Goal: Information Seeking & Learning: Learn about a topic

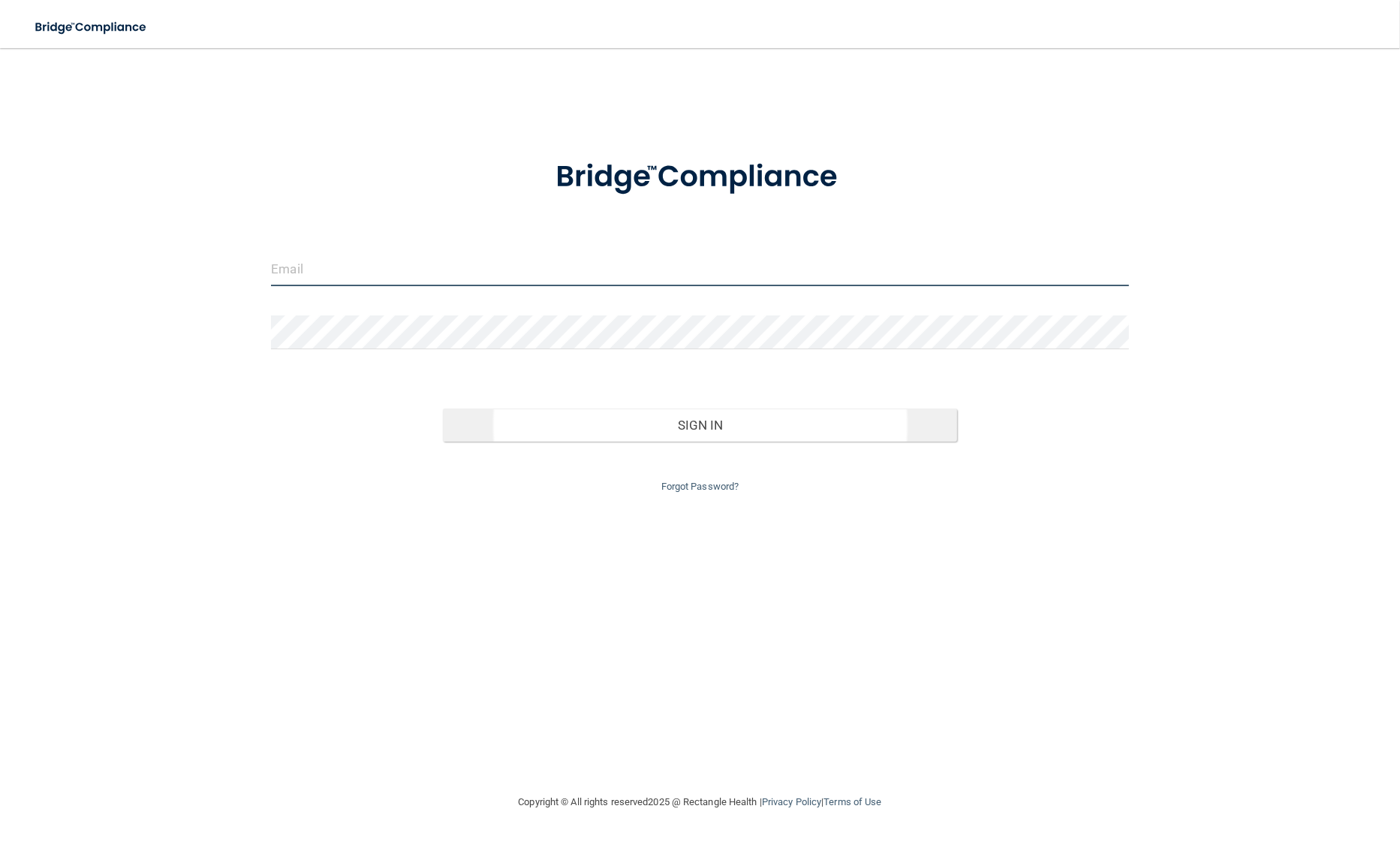
type input "[PERSON_NAME][EMAIL_ADDRESS][PERSON_NAME][DOMAIN_NAME]"
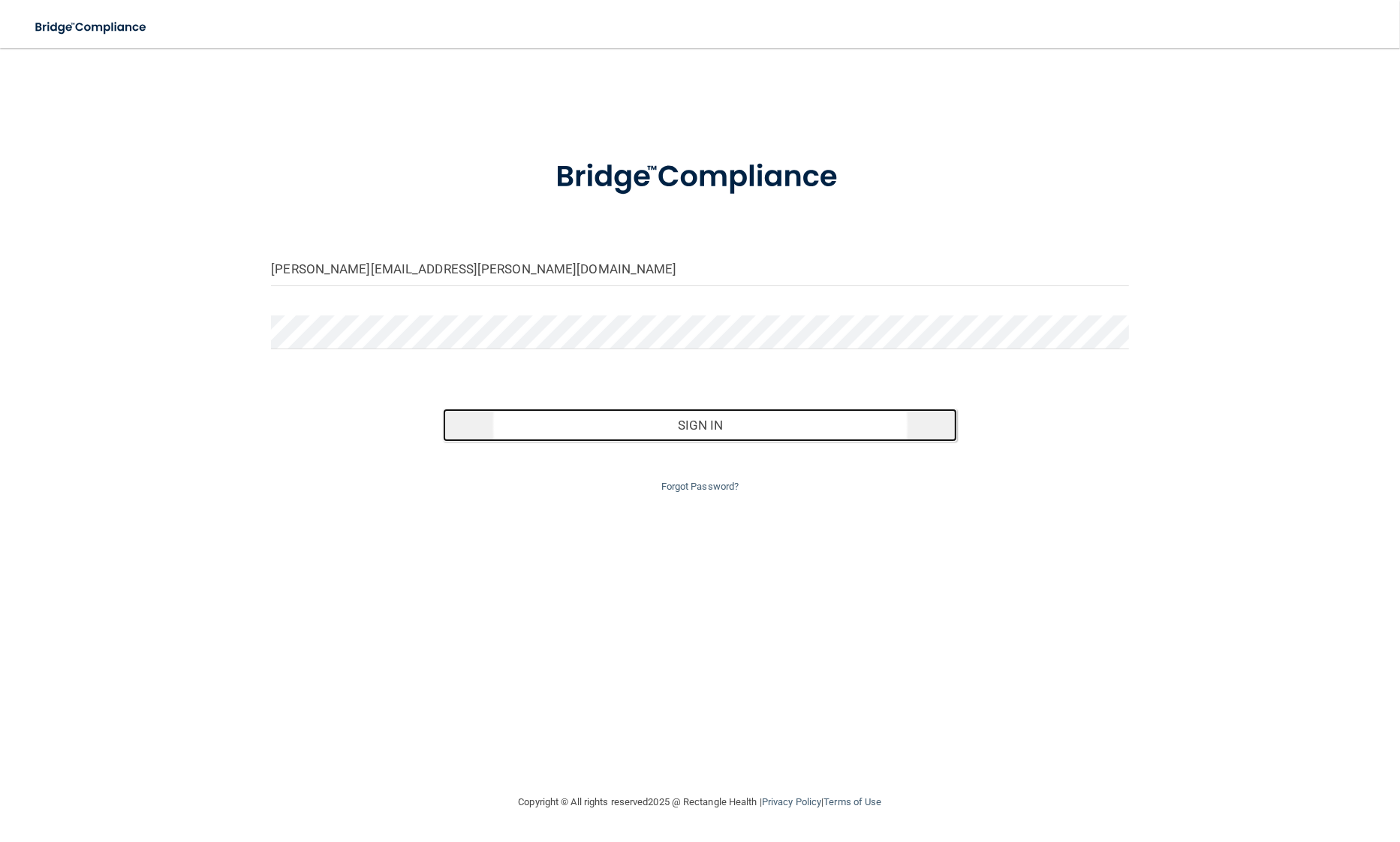
click at [569, 426] on button "Sign In" at bounding box center [700, 424] width 514 height 33
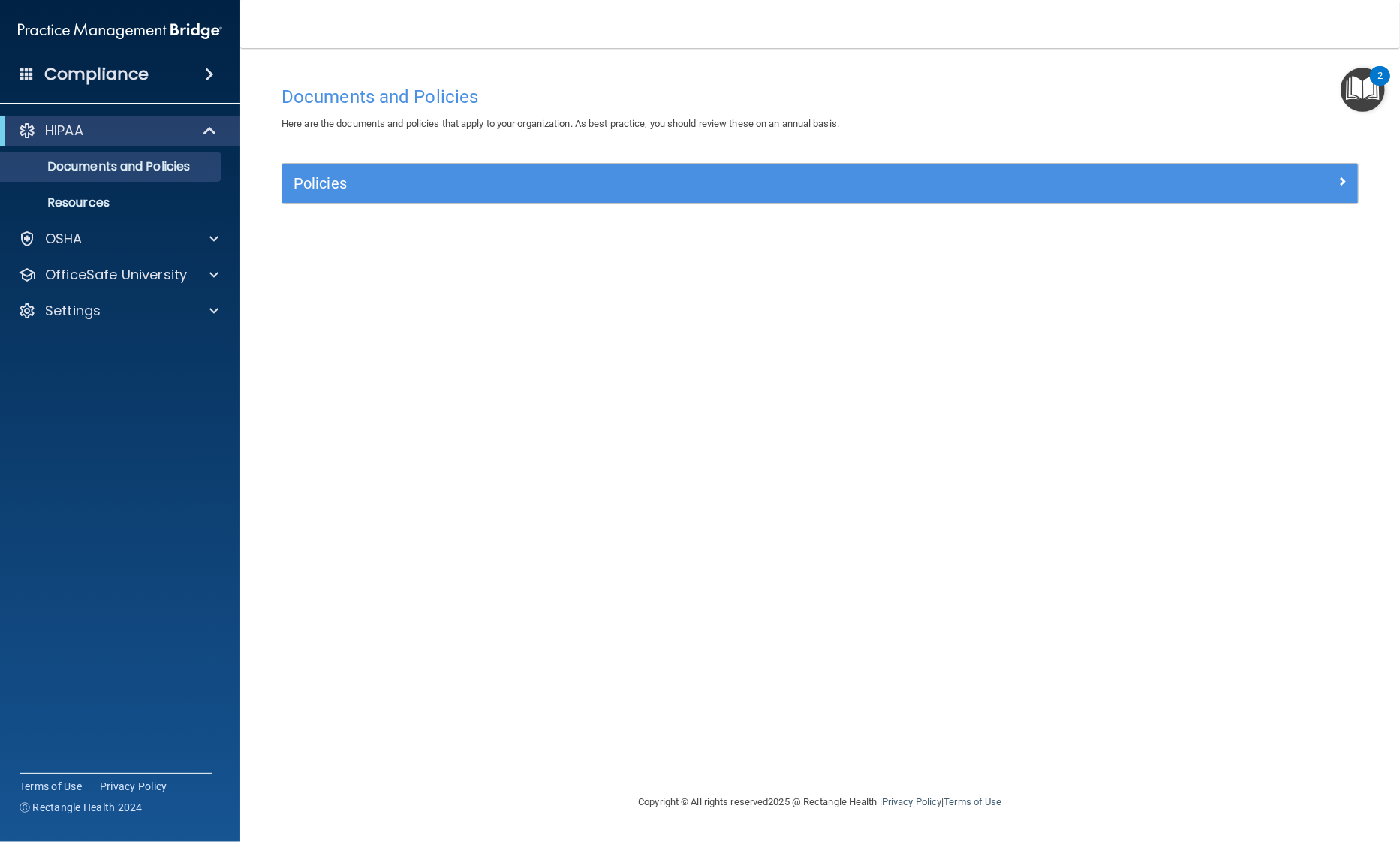
click at [1362, 96] on img "Open Resource Center, 2 new notifications" at bounding box center [1363, 89] width 45 height 45
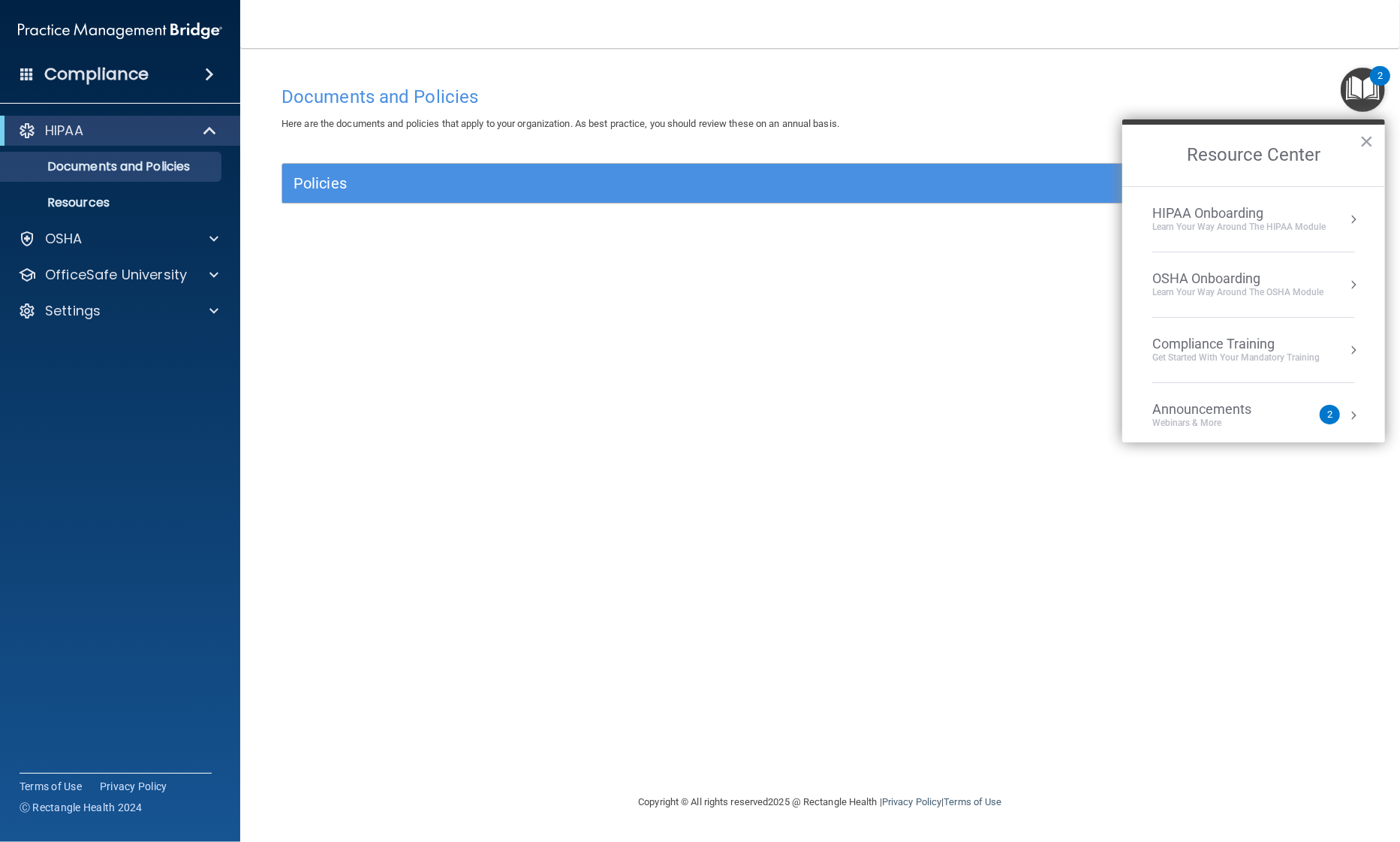
click at [1205, 344] on div "Compliance Training" at bounding box center [1236, 344] width 167 height 16
click at [1200, 212] on div "HIPAA Training for Members" at bounding box center [1218, 212] width 167 height 14
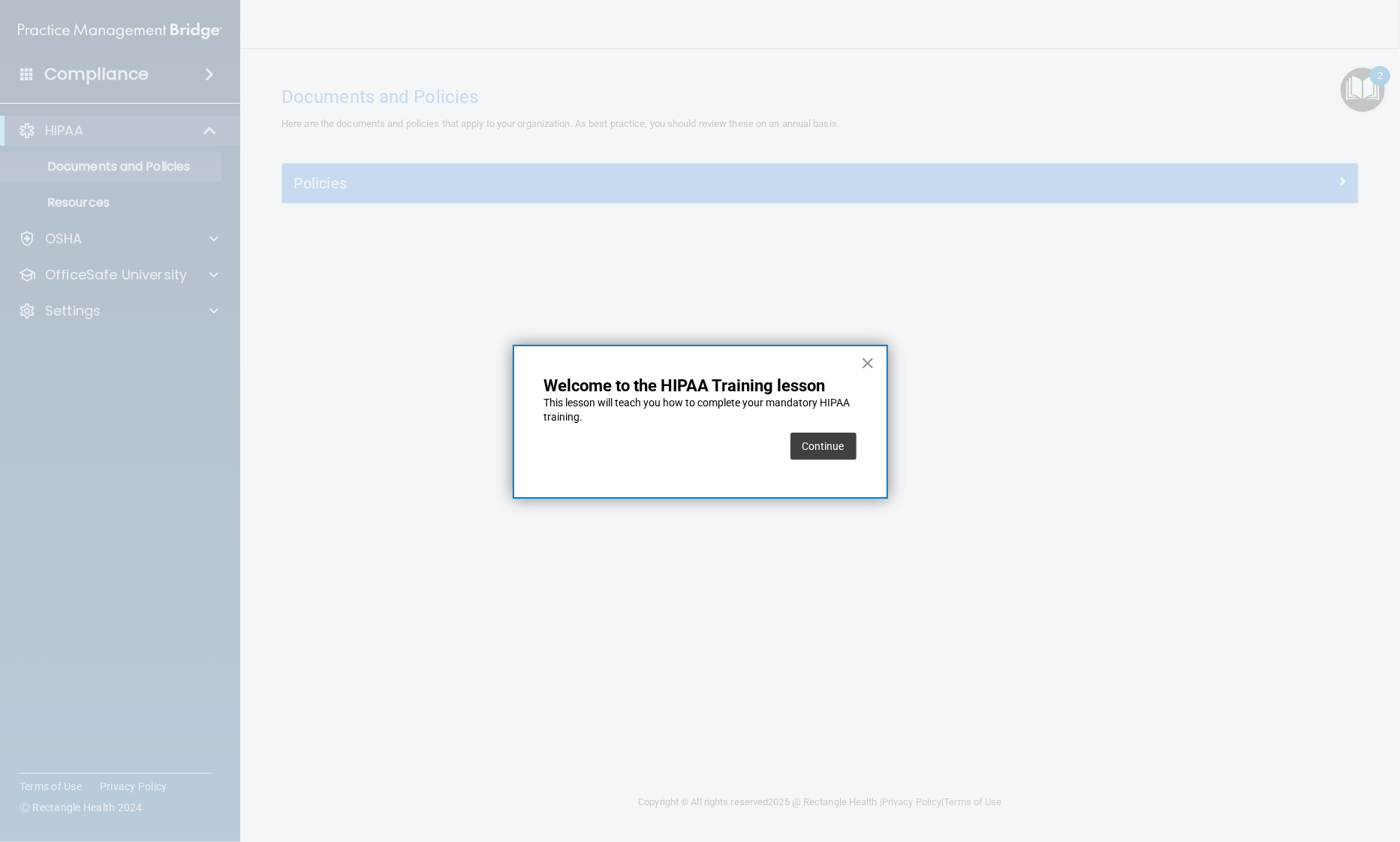
click at [865, 356] on button "×" at bounding box center [869, 363] width 15 height 24
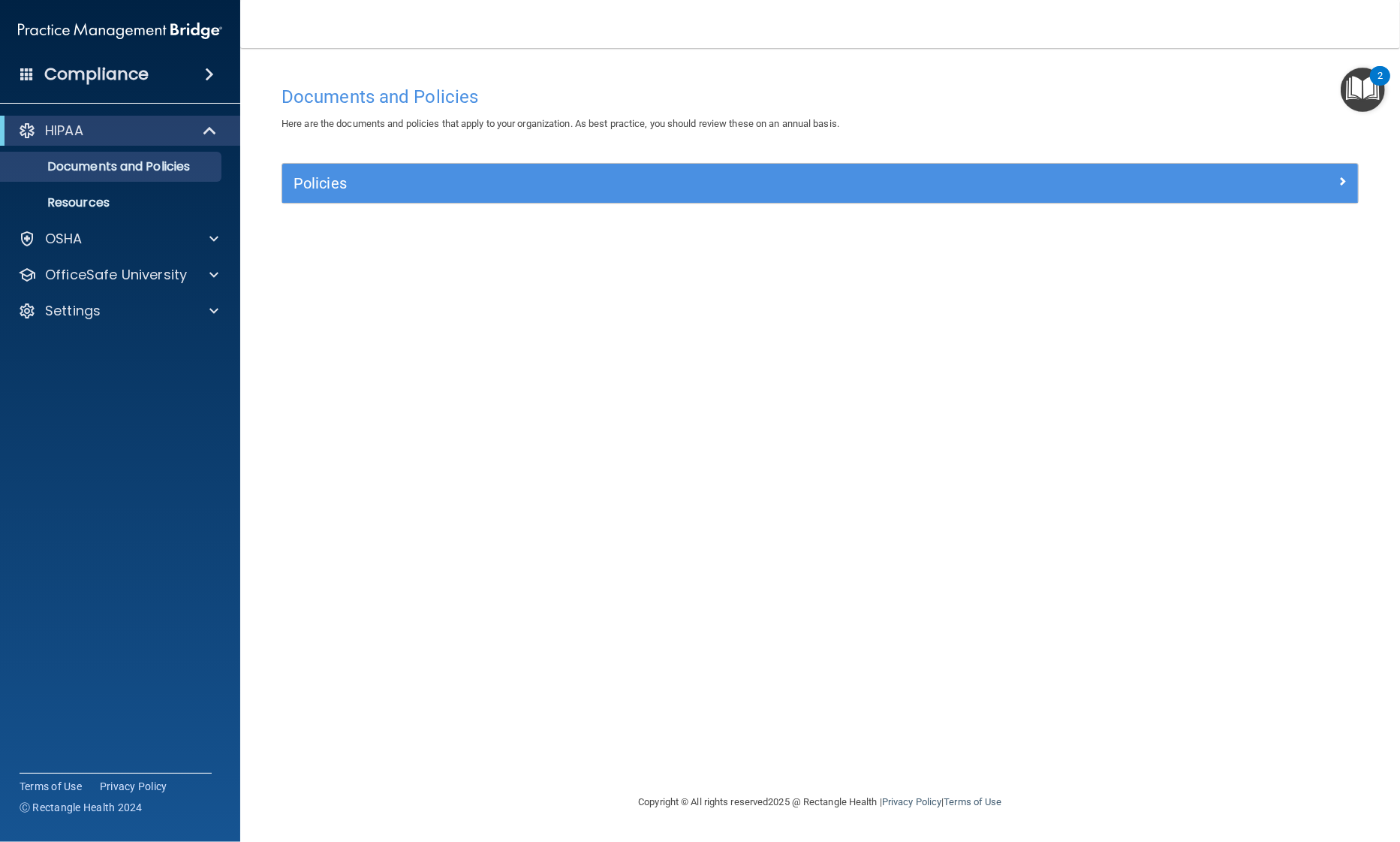
click at [1360, 98] on img "Open Resource Center, 2 new notifications" at bounding box center [1363, 89] width 45 height 45
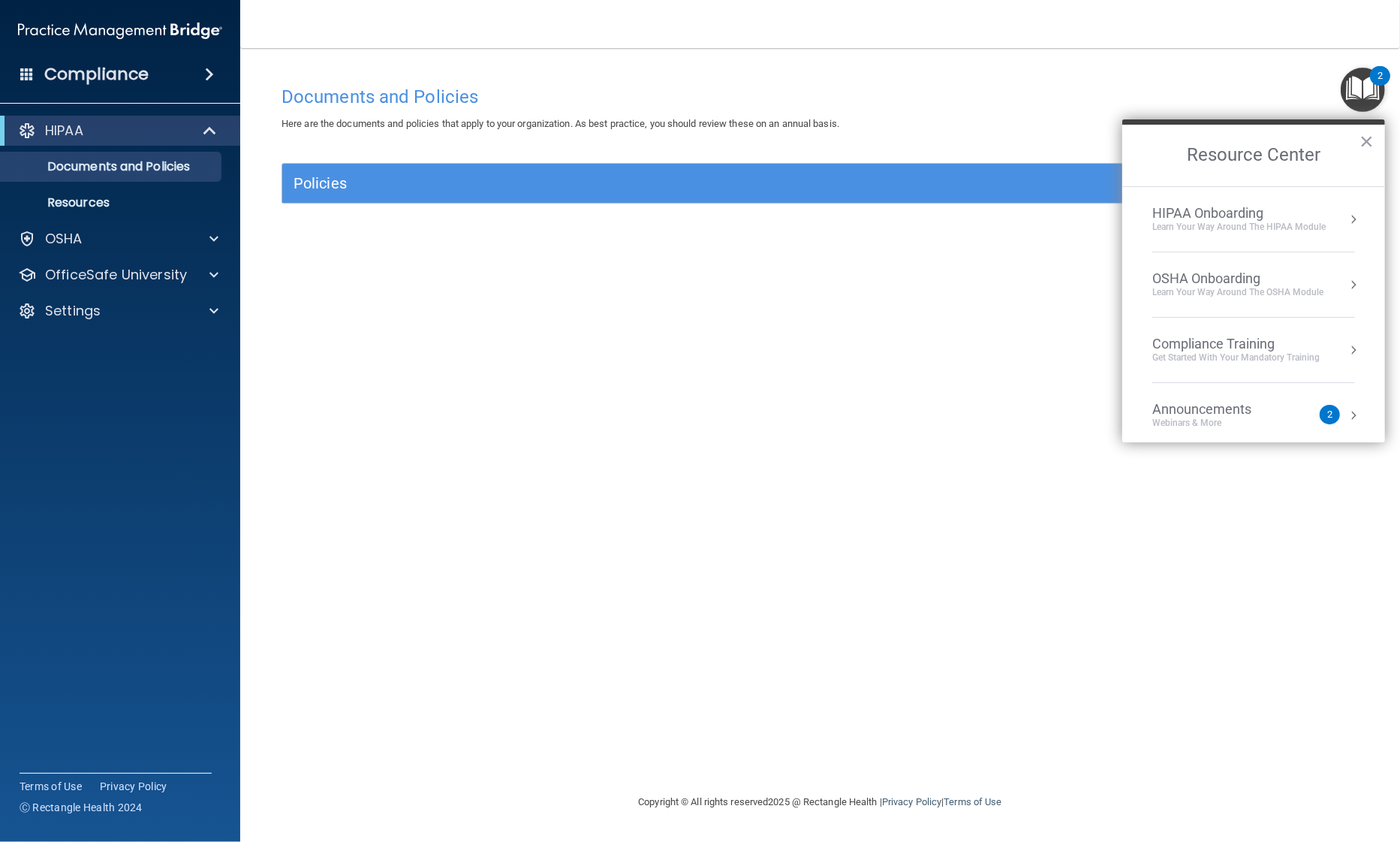
scroll to position [82, 0]
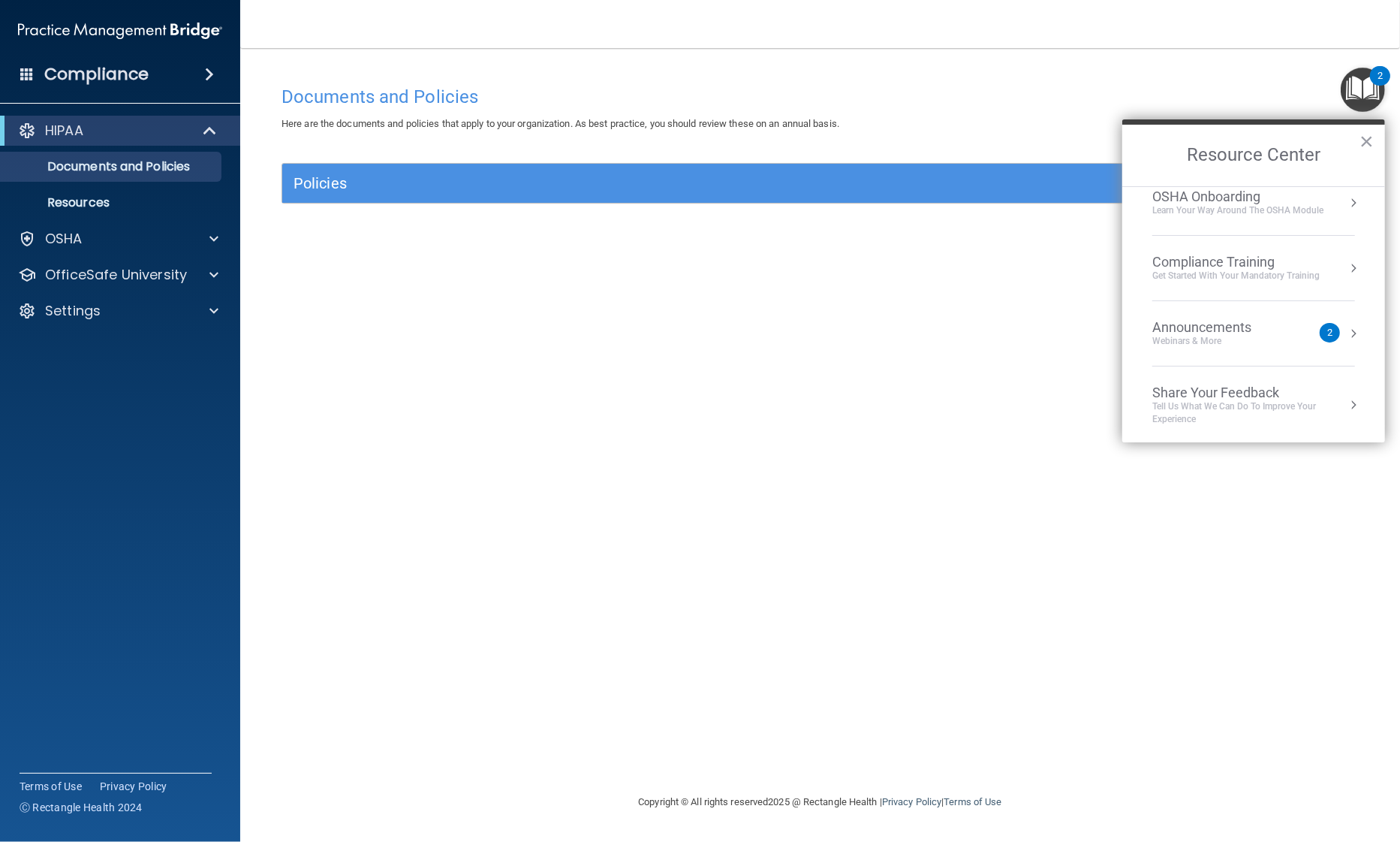
click at [1215, 276] on div "Get Started with your mandatory training" at bounding box center [1236, 276] width 167 height 13
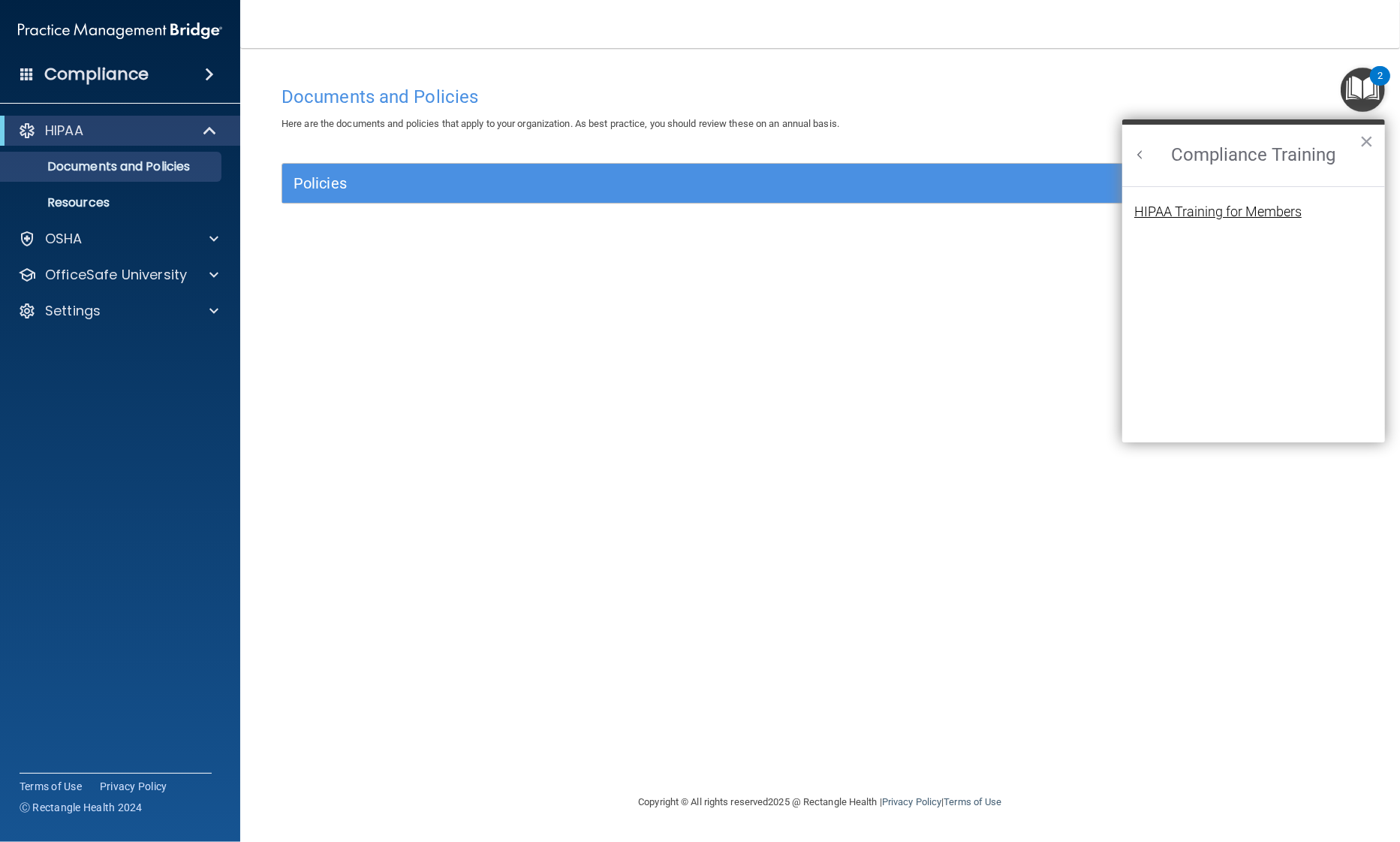
click at [1196, 208] on div "HIPAA Training for Members" at bounding box center [1218, 212] width 167 height 14
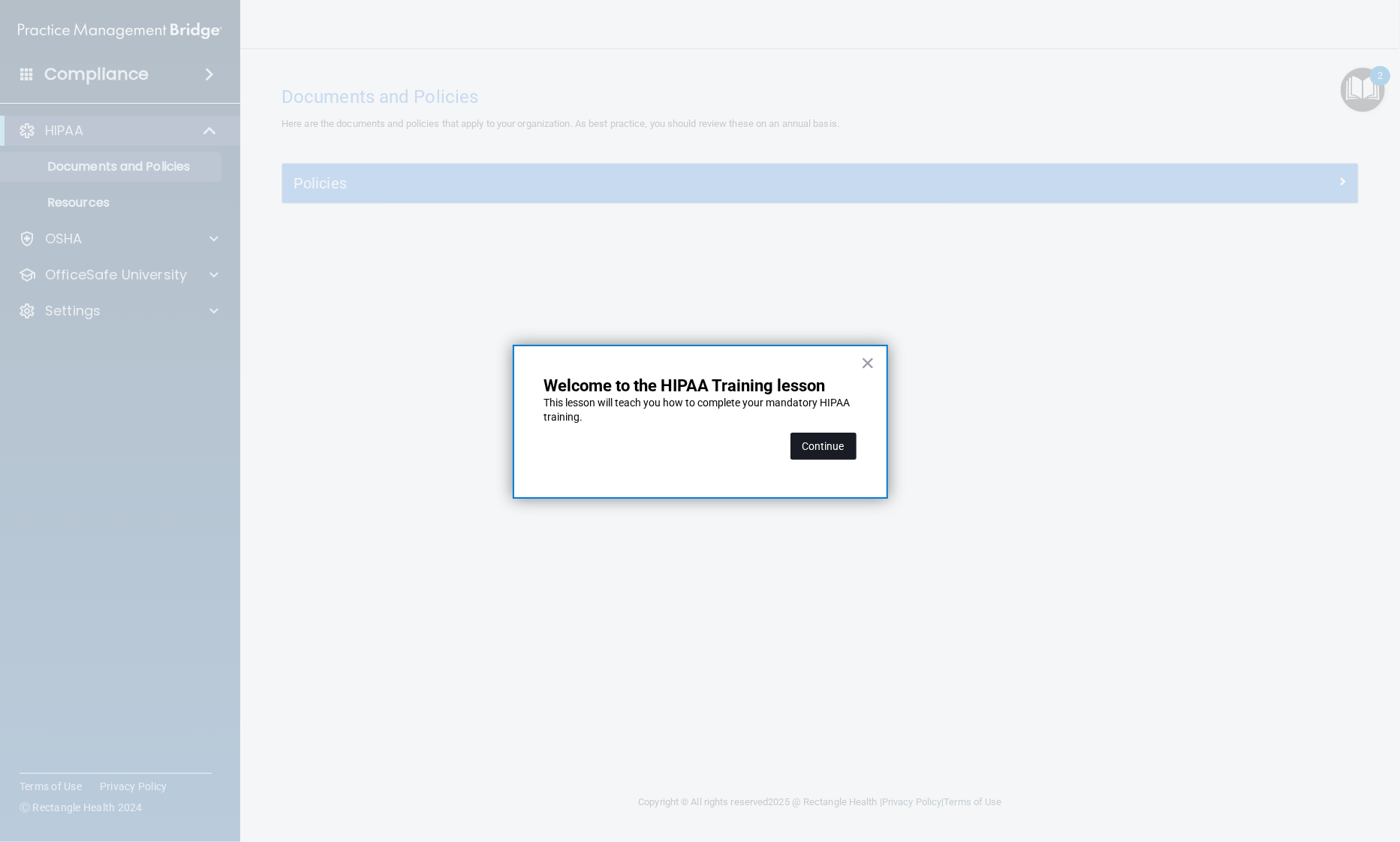
click at [804, 440] on button "Continue" at bounding box center [823, 445] width 66 height 27
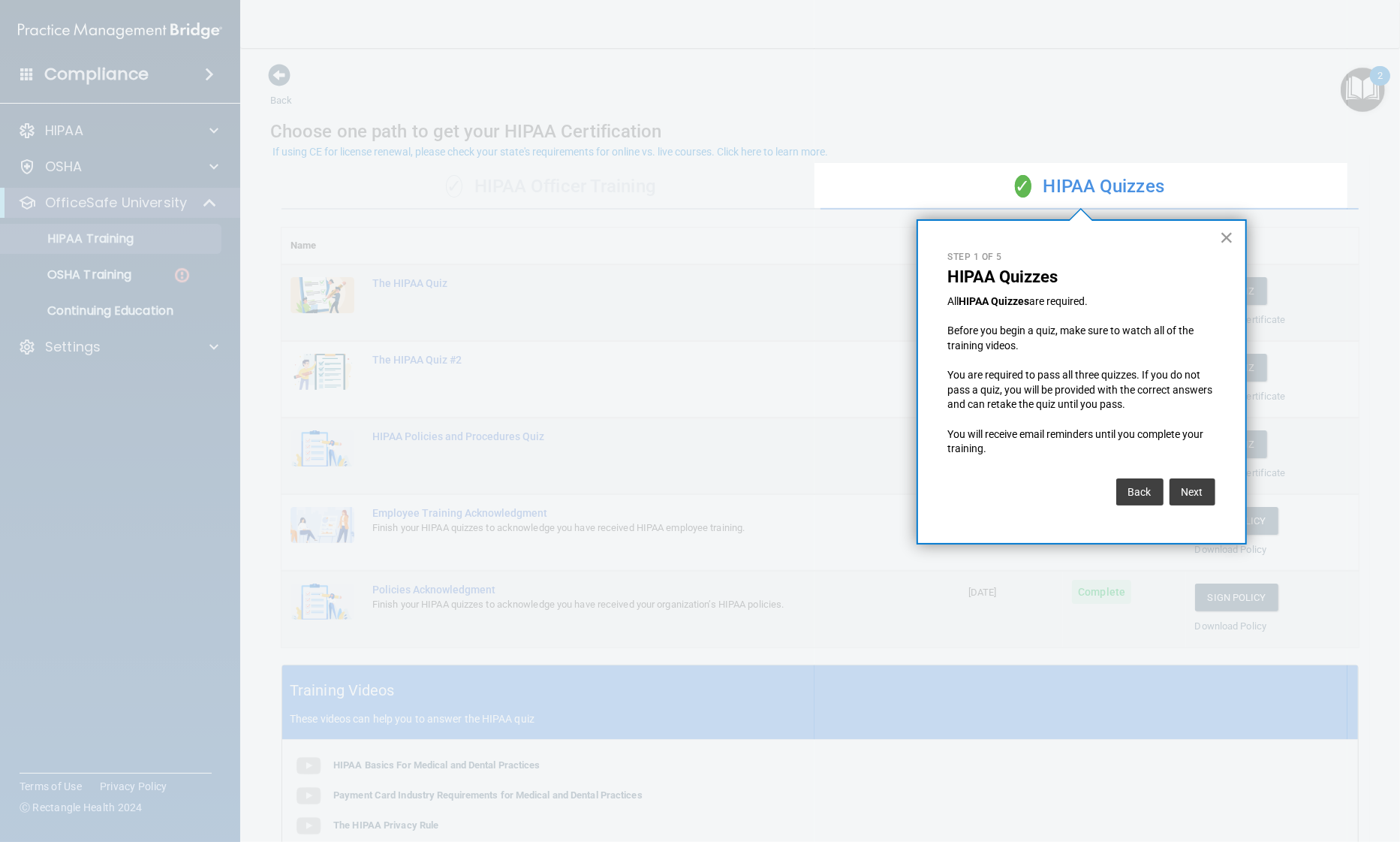
click at [1227, 234] on button "×" at bounding box center [1227, 238] width 15 height 24
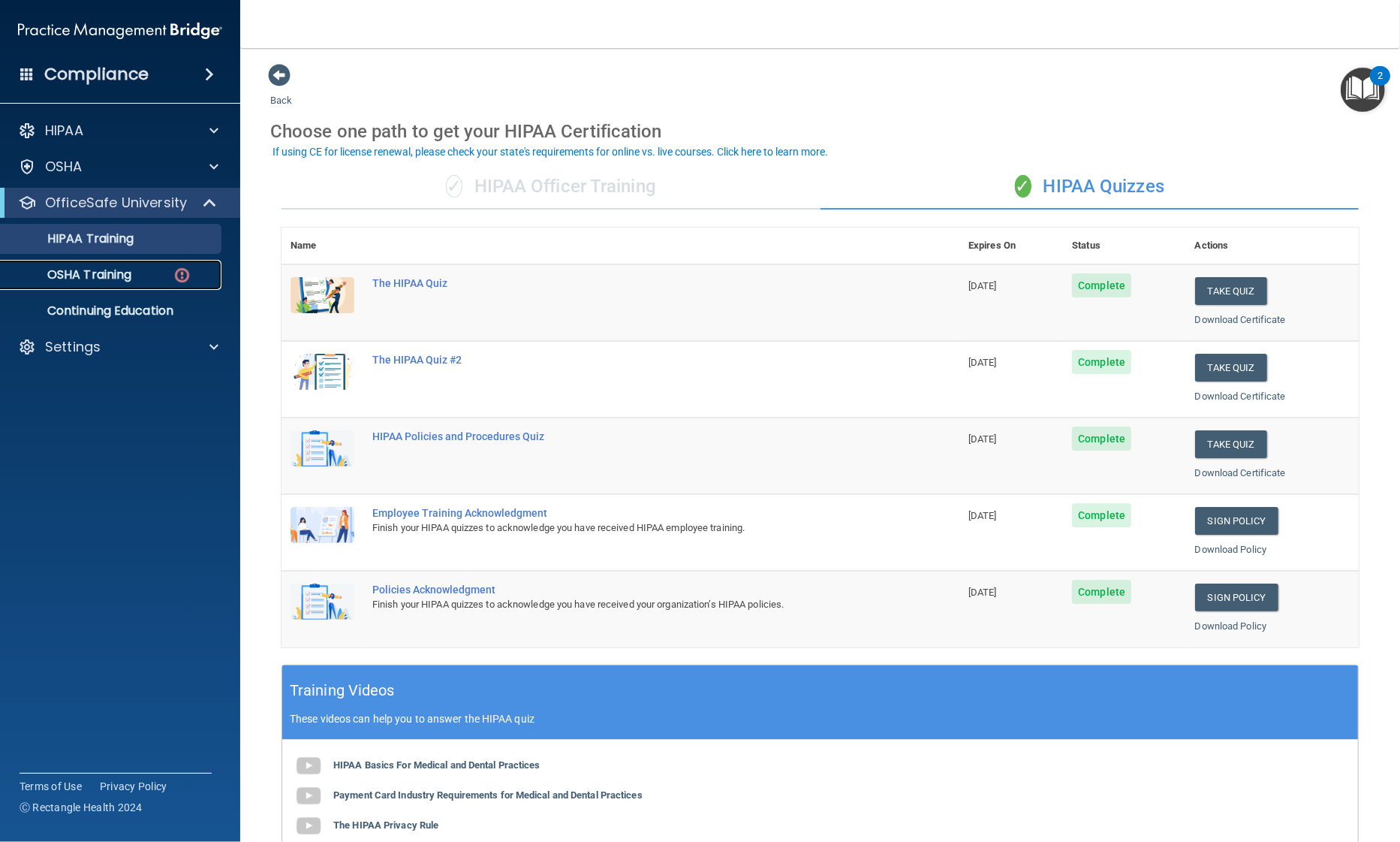
click at [86, 273] on p "OSHA Training" at bounding box center [71, 274] width 122 height 15
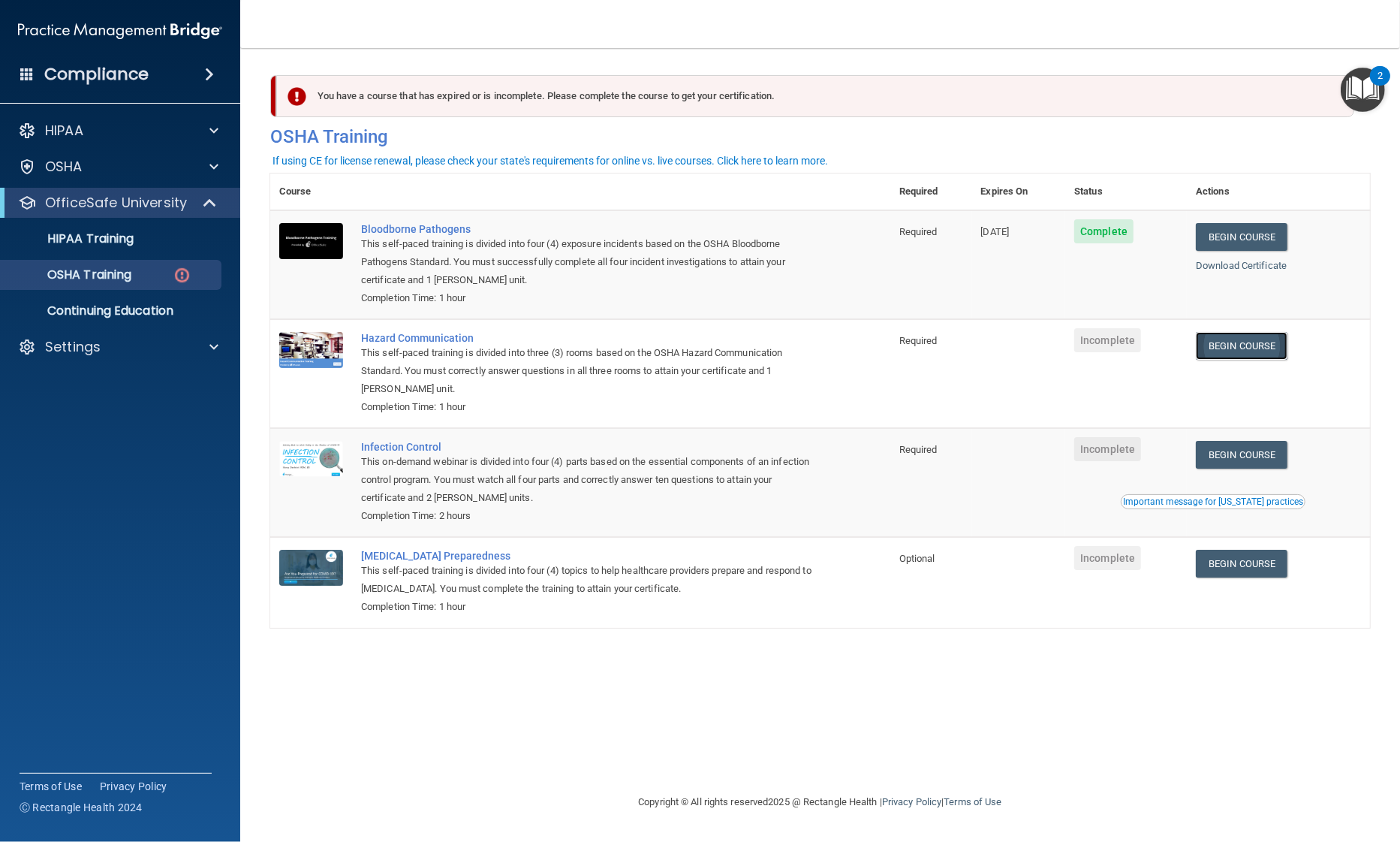
click at [1235, 342] on link "Begin Course" at bounding box center [1241, 346] width 92 height 28
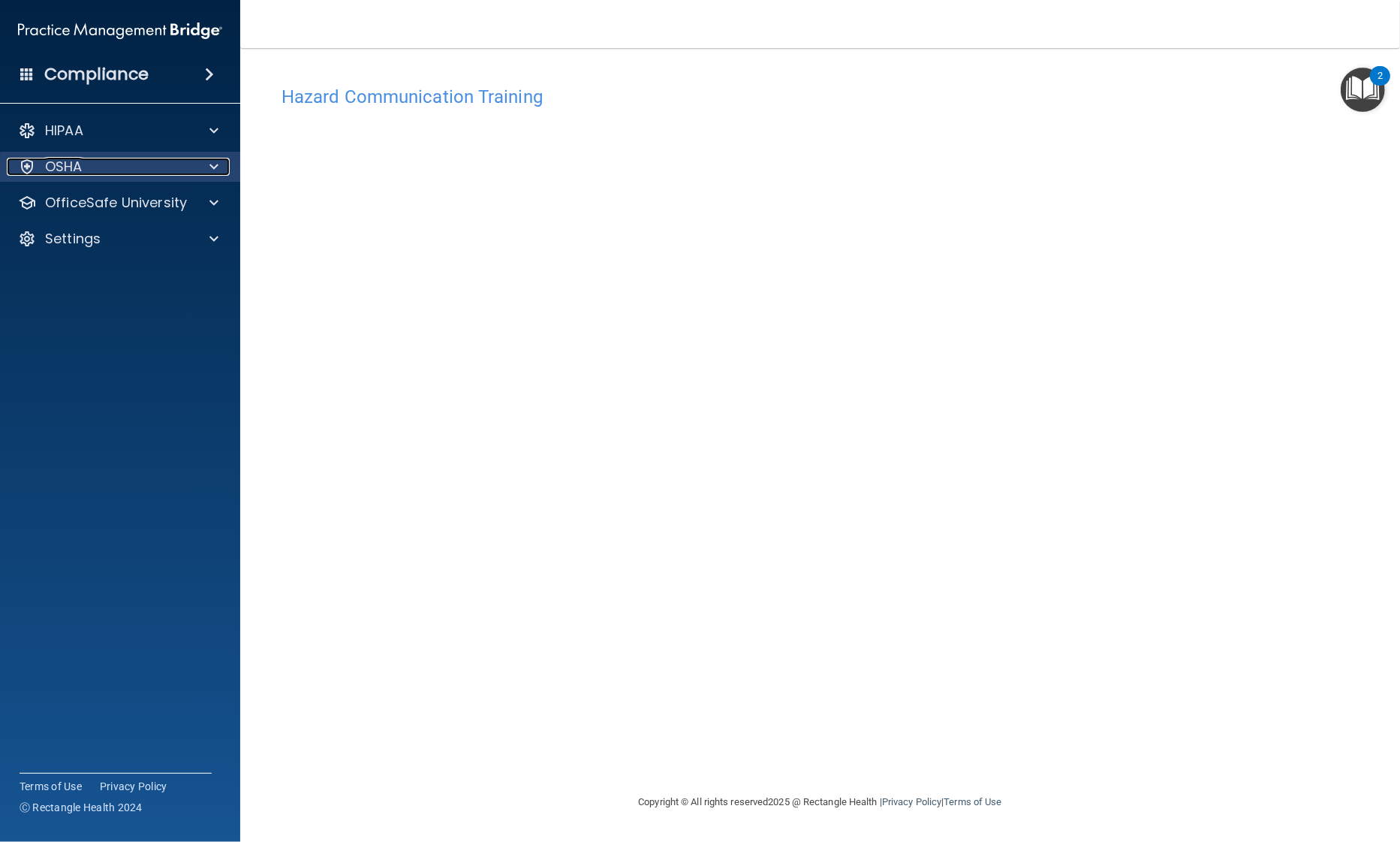
click at [105, 165] on div "OSHA" at bounding box center [100, 166] width 187 height 18
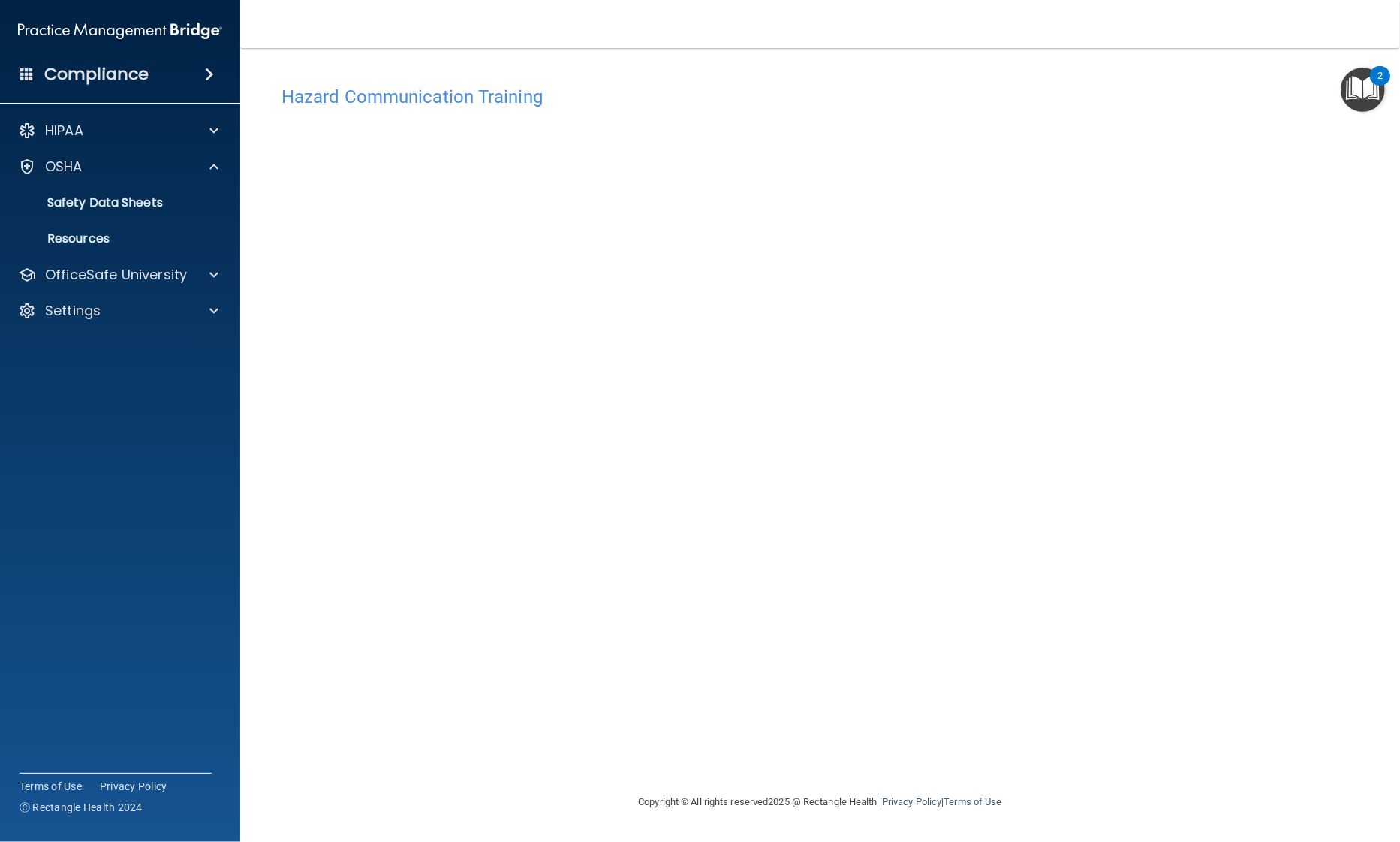
click at [1369, 96] on img "Open Resource Center, 2 new notifications" at bounding box center [1363, 89] width 45 height 45
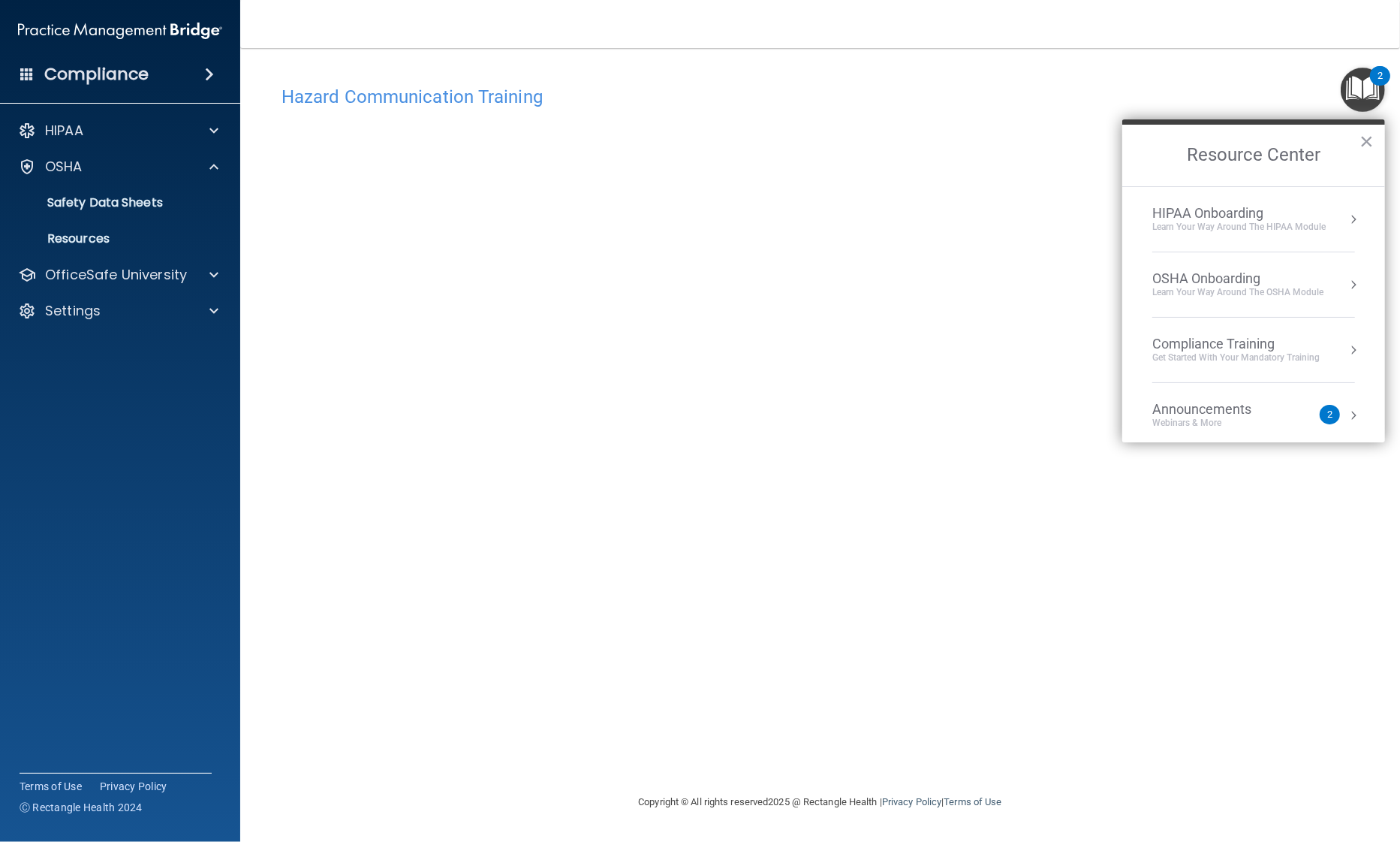
scroll to position [82, 0]
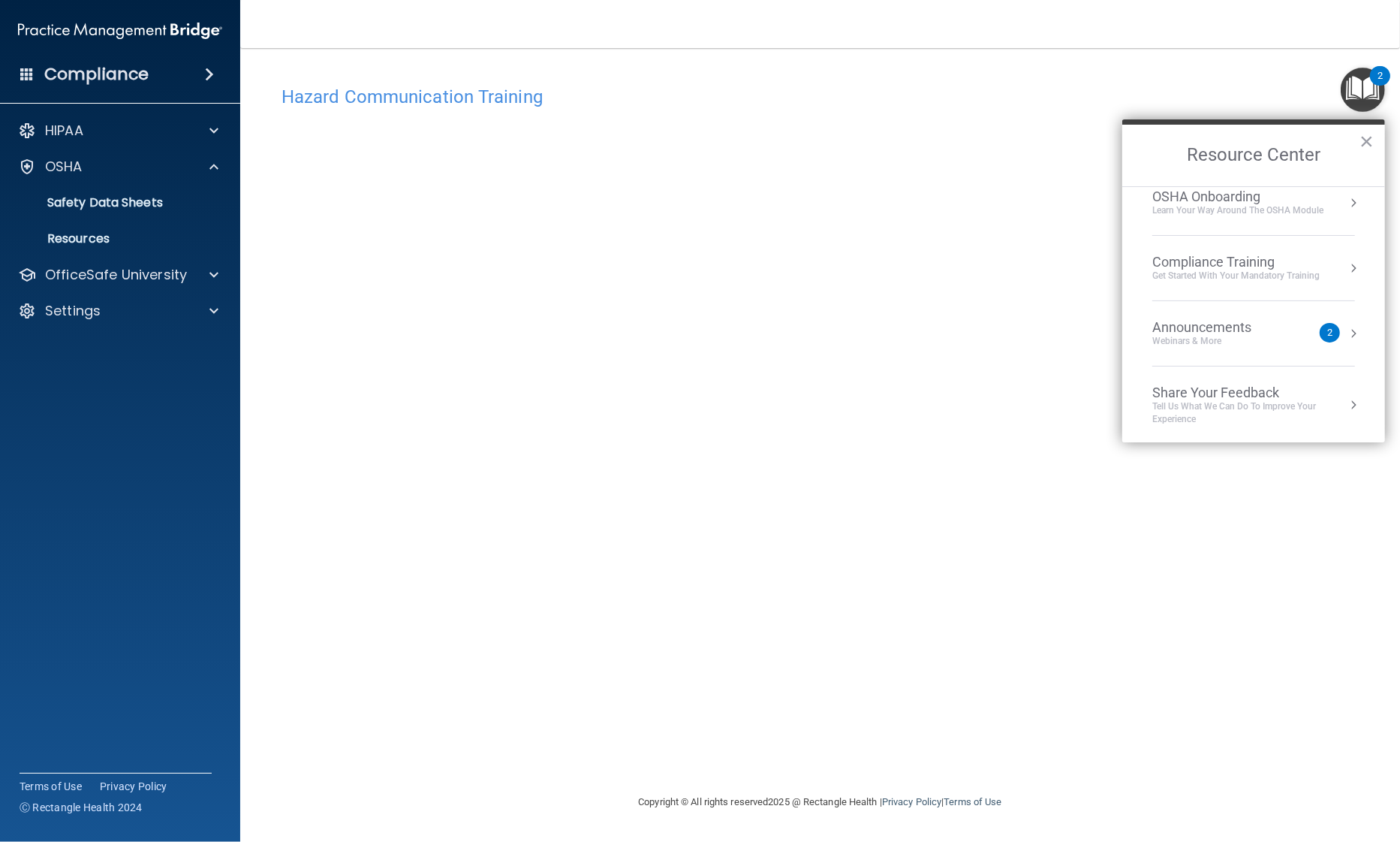
click at [1204, 262] on div "Compliance Training" at bounding box center [1236, 262] width 167 height 16
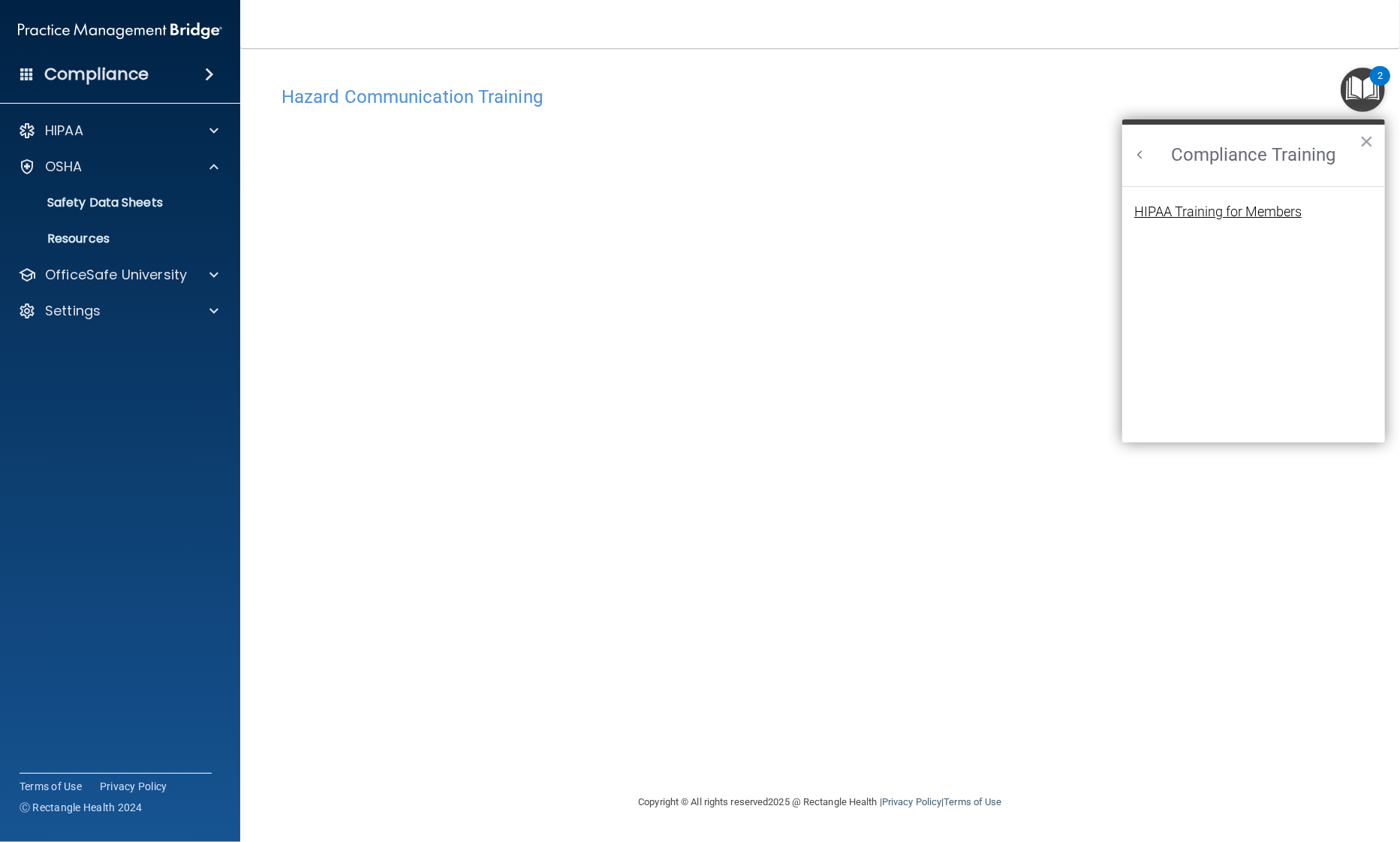
click at [1186, 208] on div "HIPAA Training for Members" at bounding box center [1218, 212] width 167 height 14
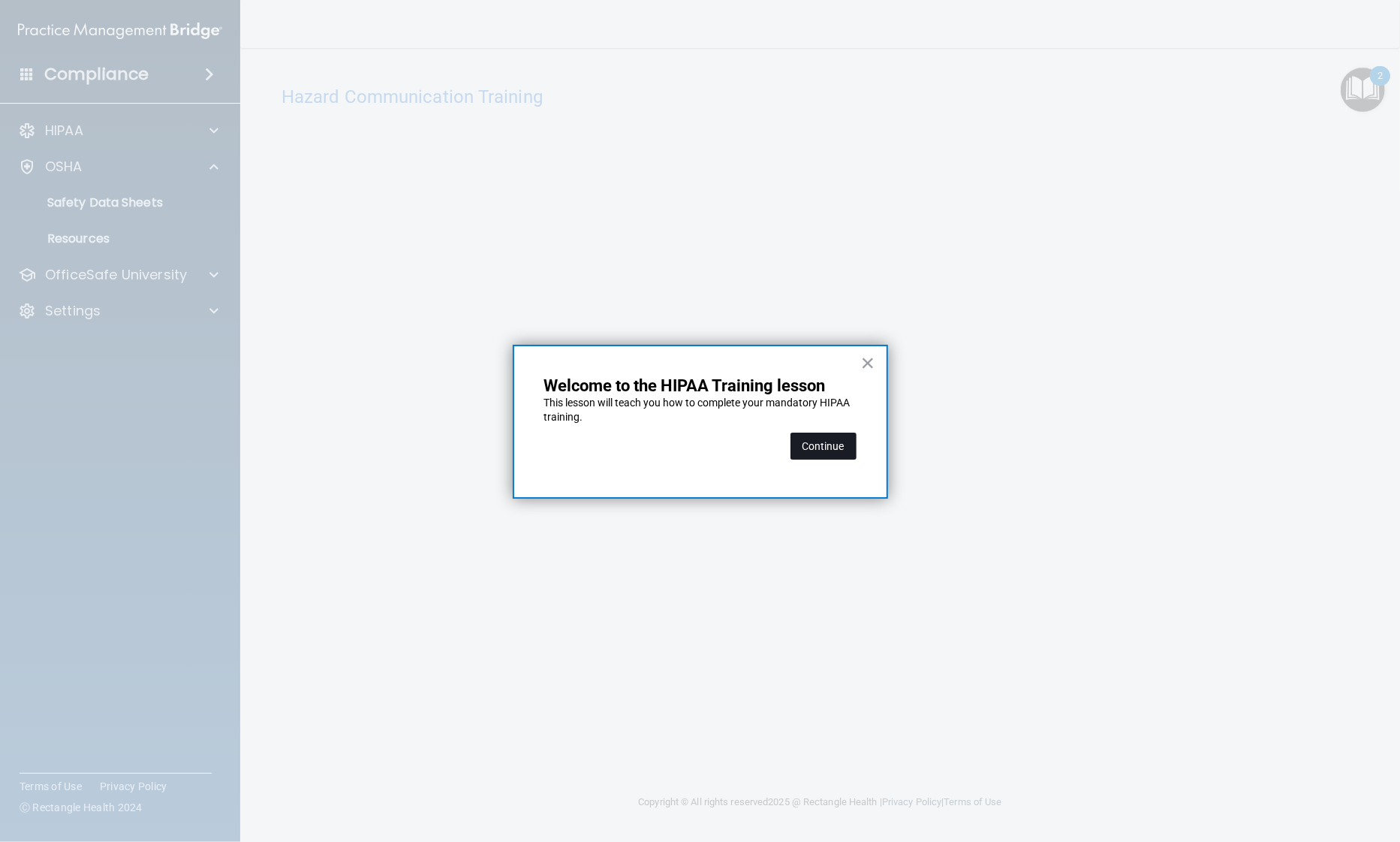
click at [822, 441] on button "Continue" at bounding box center [823, 445] width 66 height 27
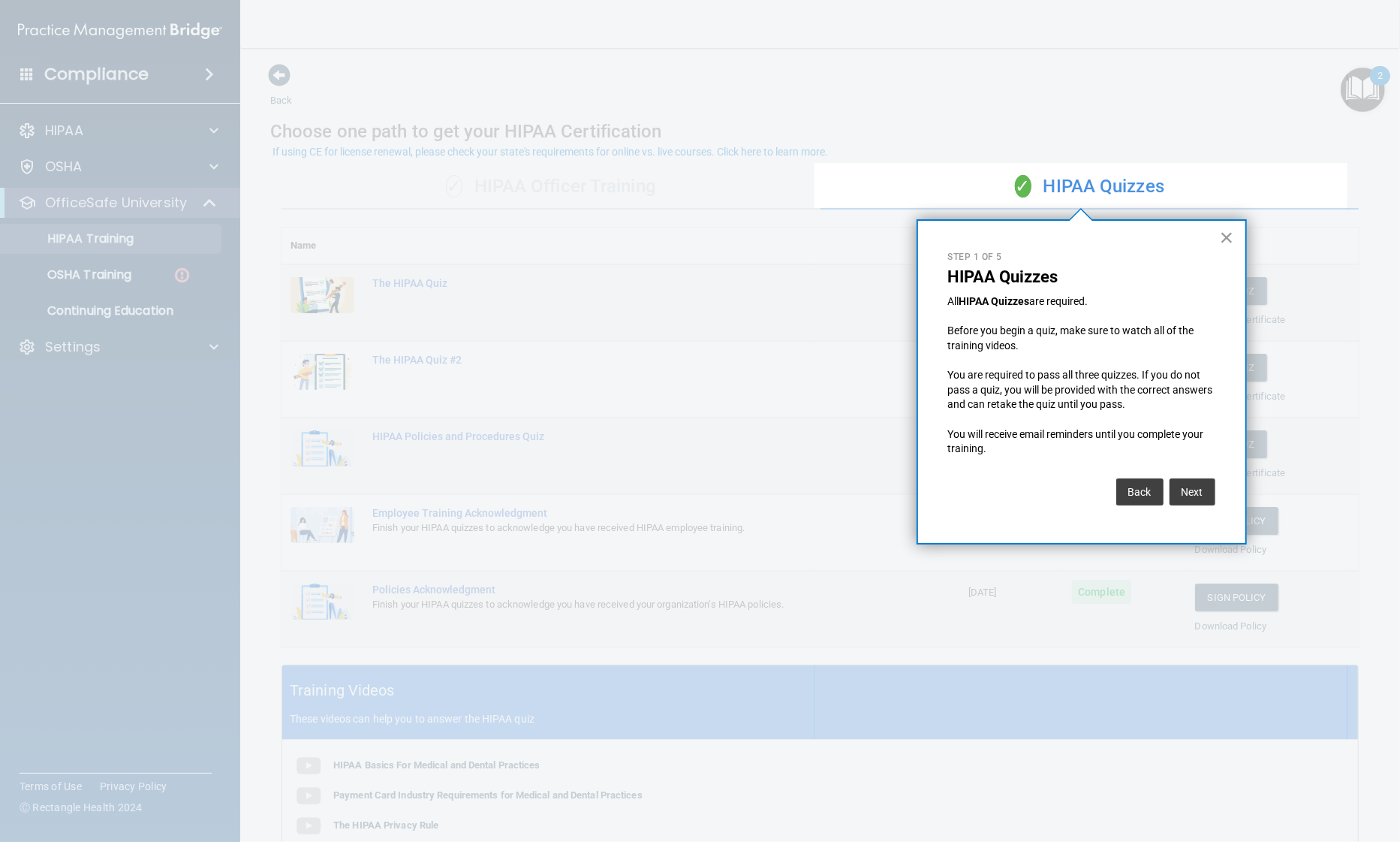
click at [1220, 232] on button "×" at bounding box center [1227, 238] width 15 height 24
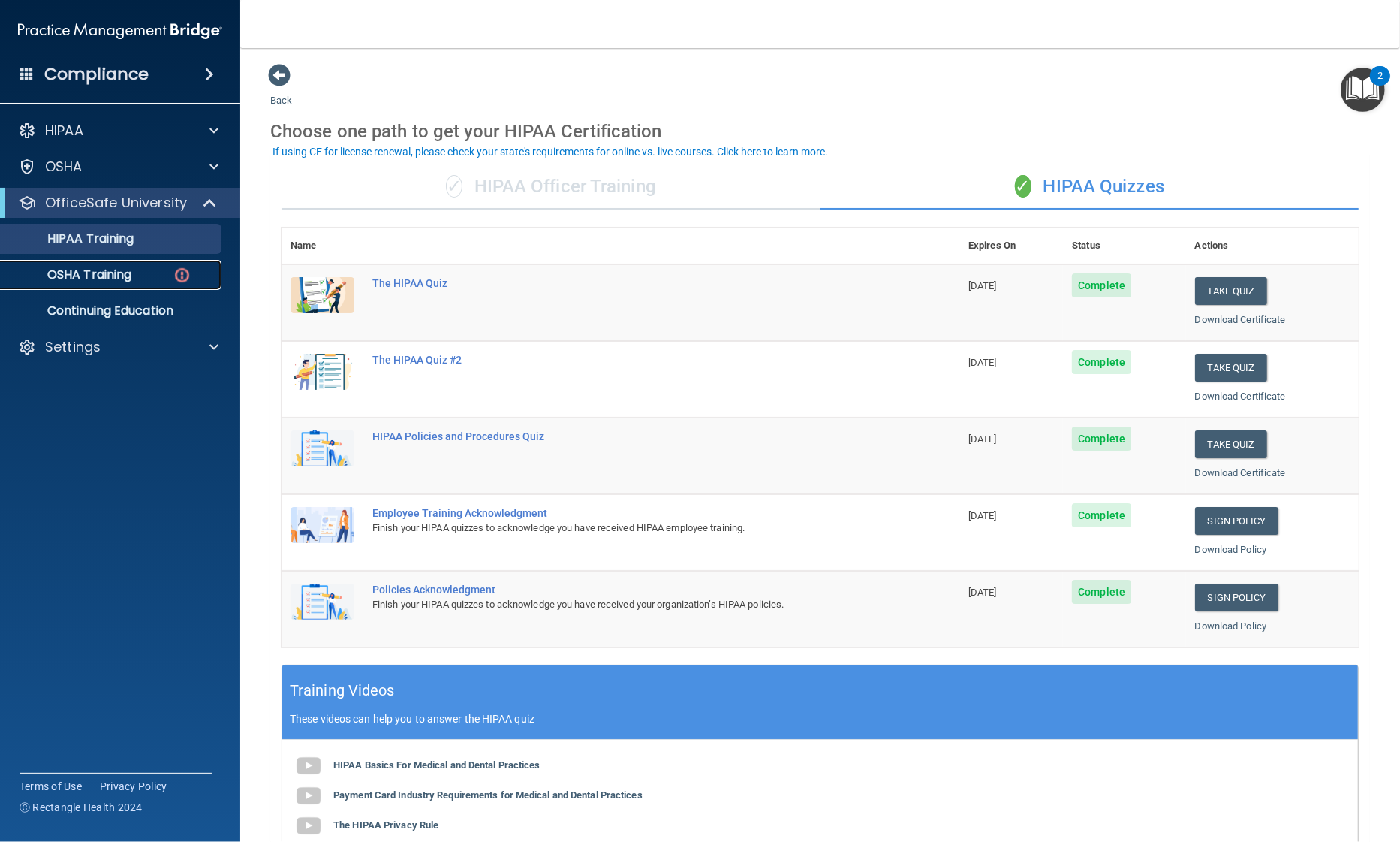
click at [101, 273] on p "OSHA Training" at bounding box center [71, 274] width 122 height 15
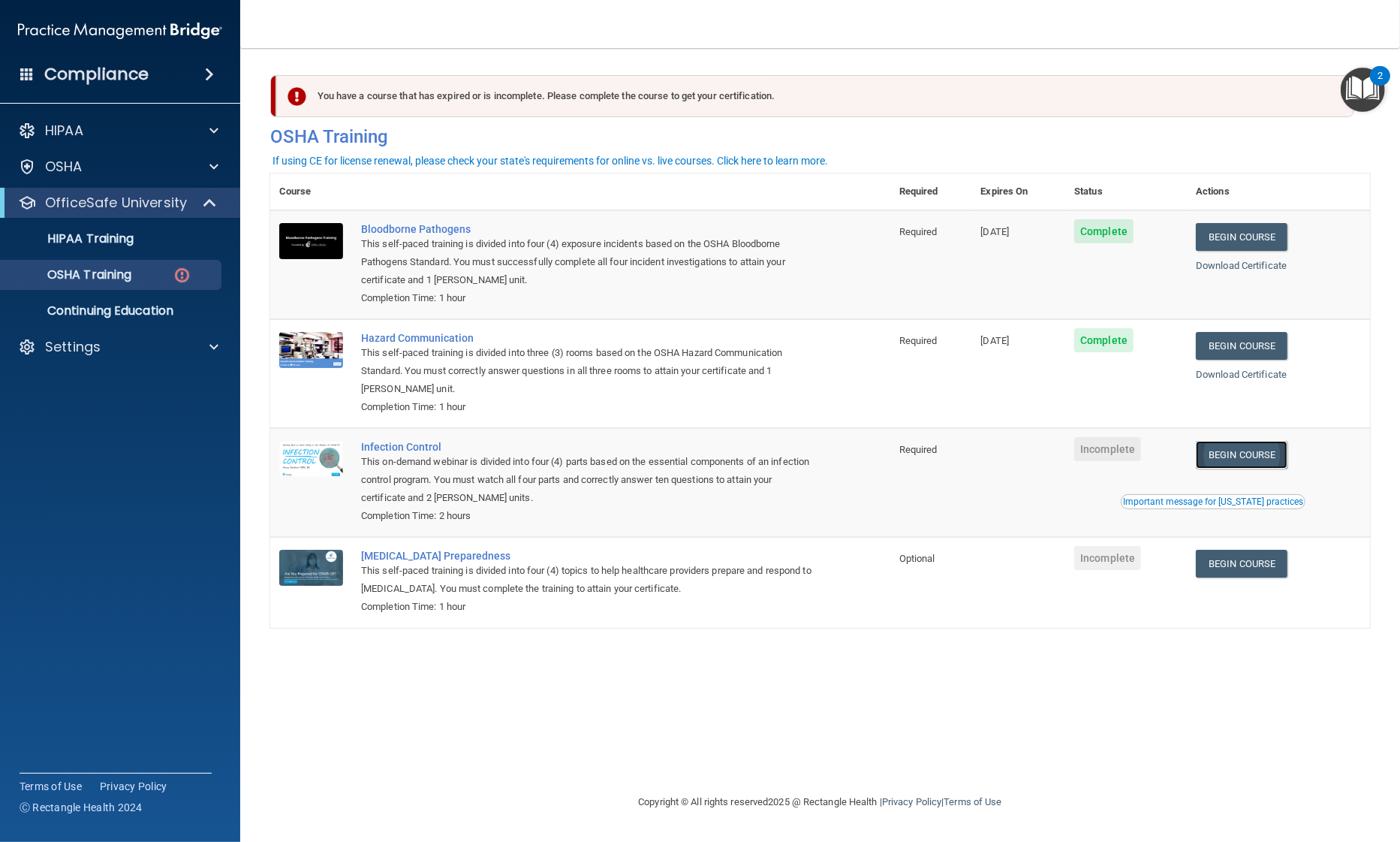
click at [1248, 448] on link "Begin Course" at bounding box center [1241, 454] width 92 height 28
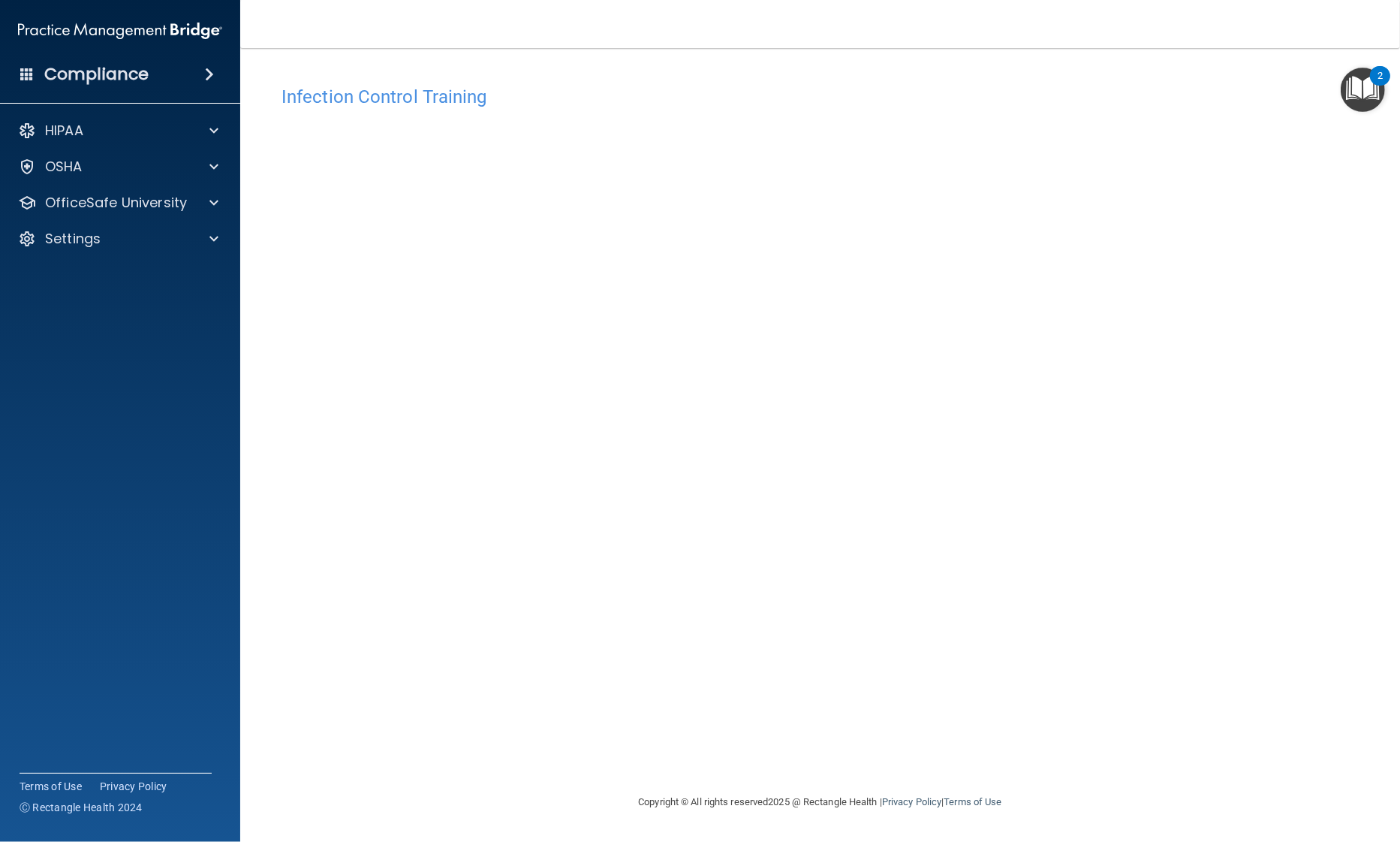
click at [1359, 86] on img "Open Resource Center, 2 new notifications" at bounding box center [1363, 89] width 45 height 45
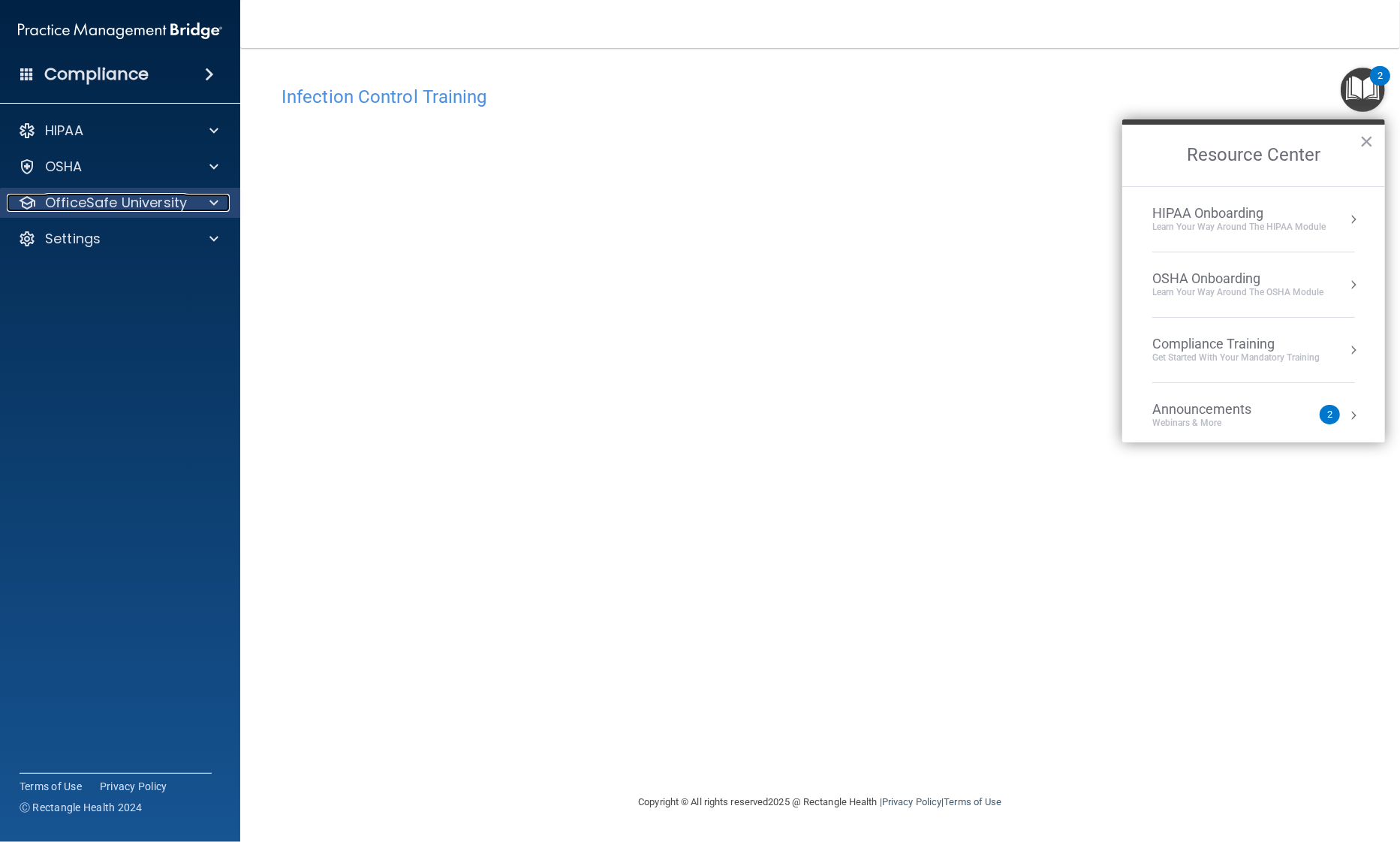
click at [159, 209] on p "OfficeSafe University" at bounding box center [116, 203] width 142 height 18
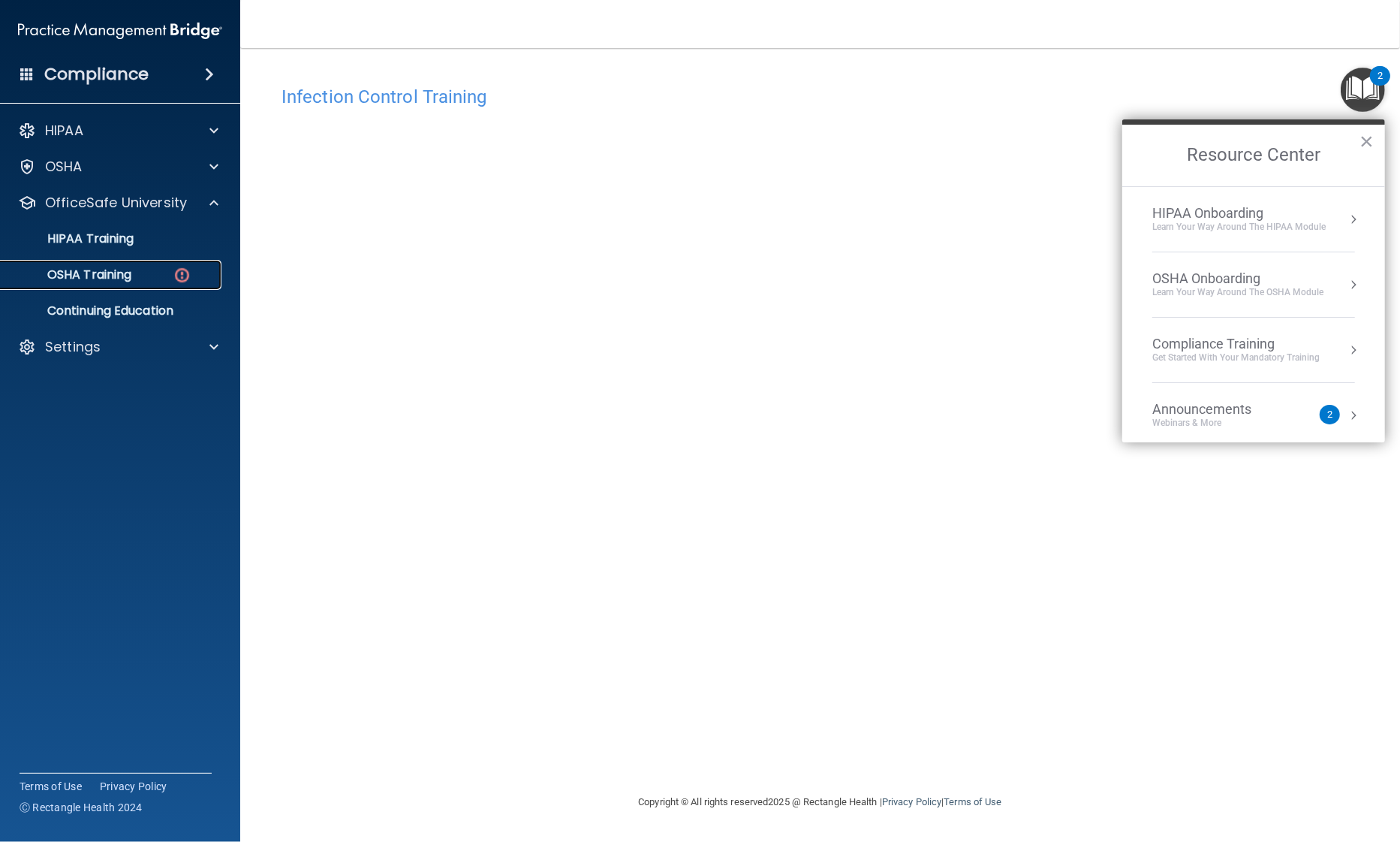
click at [143, 274] on div "OSHA Training" at bounding box center [112, 274] width 205 height 15
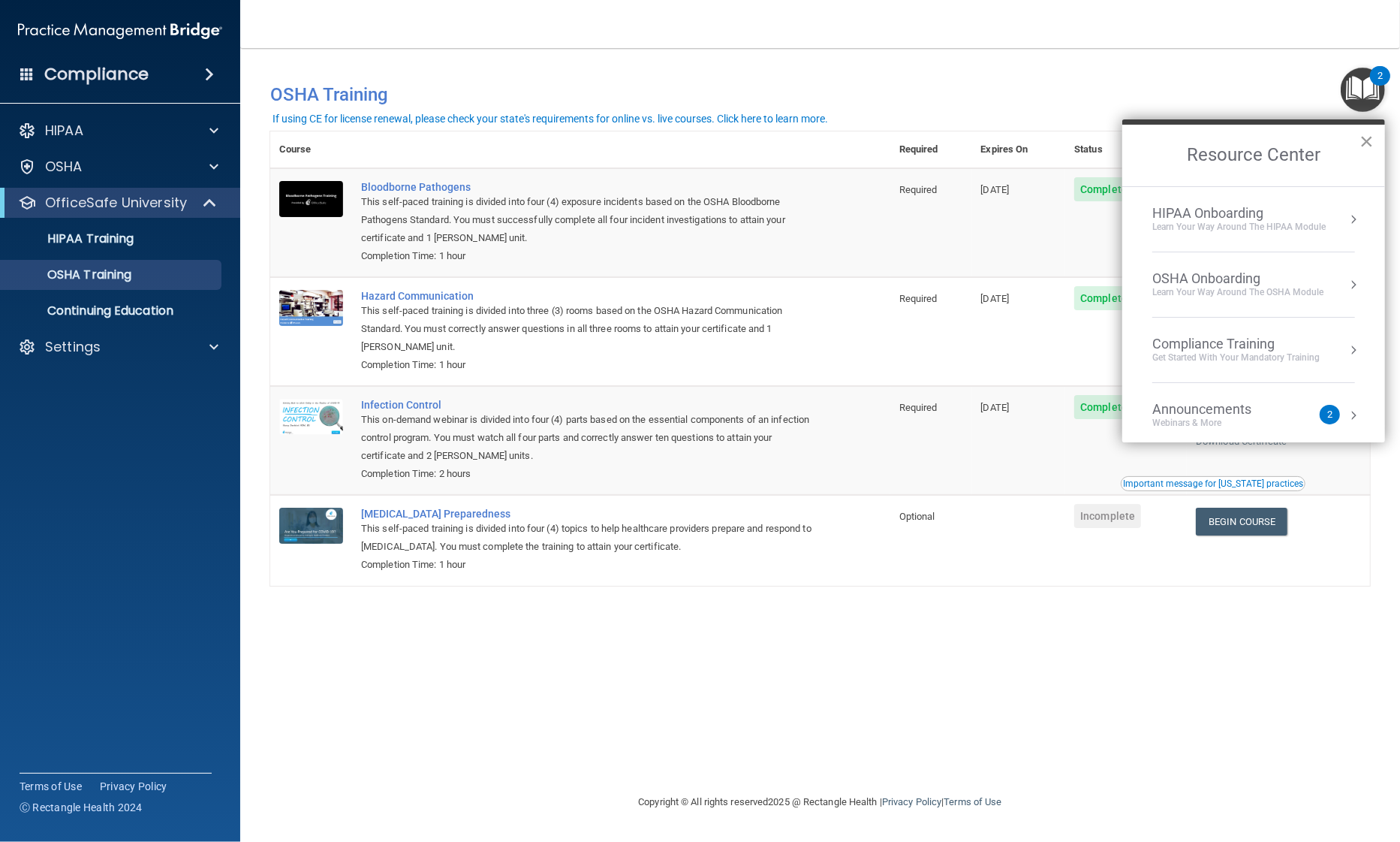
click at [1369, 136] on button "×" at bounding box center [1367, 141] width 15 height 24
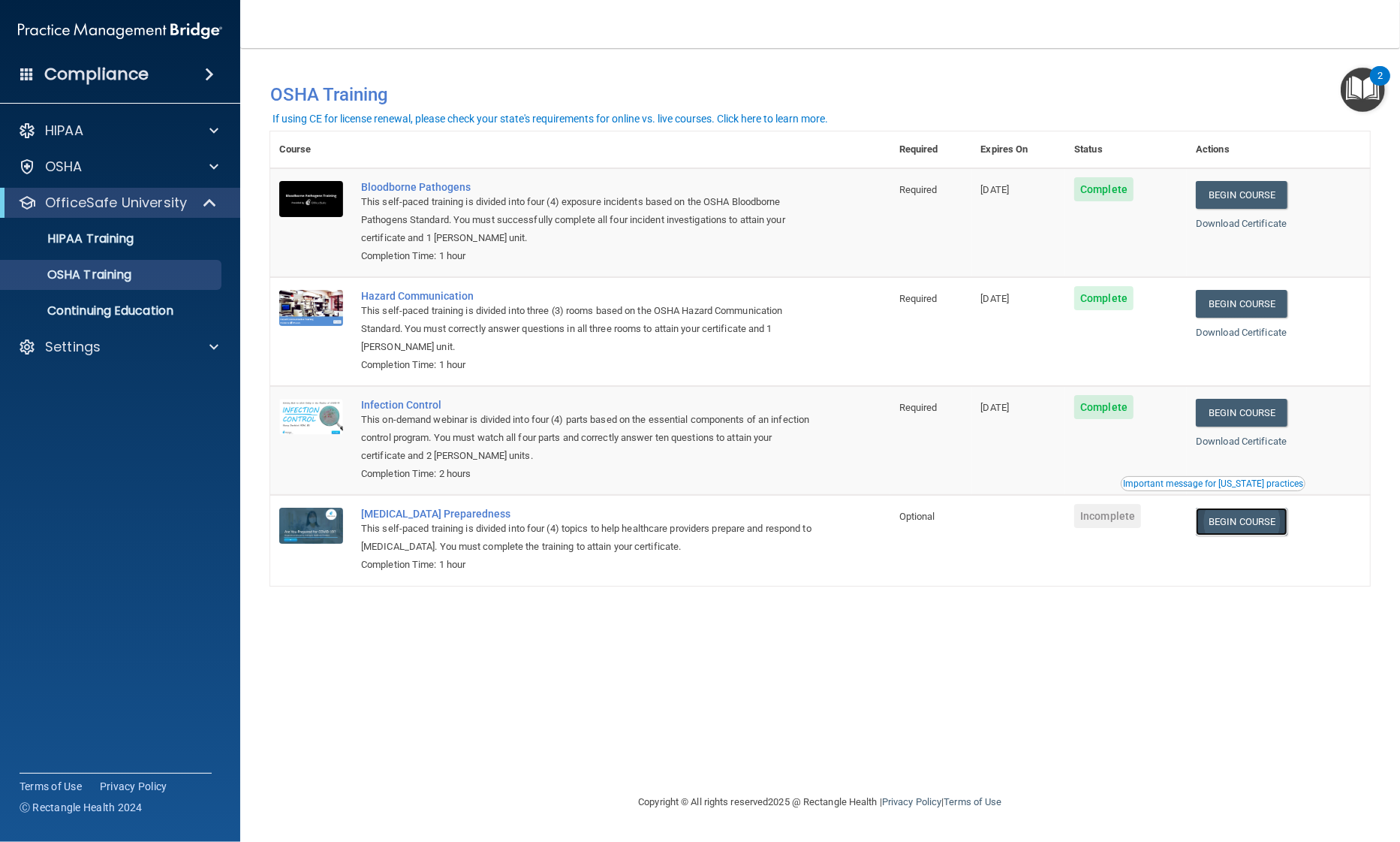
click at [1222, 520] on link "Begin Course" at bounding box center [1241, 522] width 92 height 28
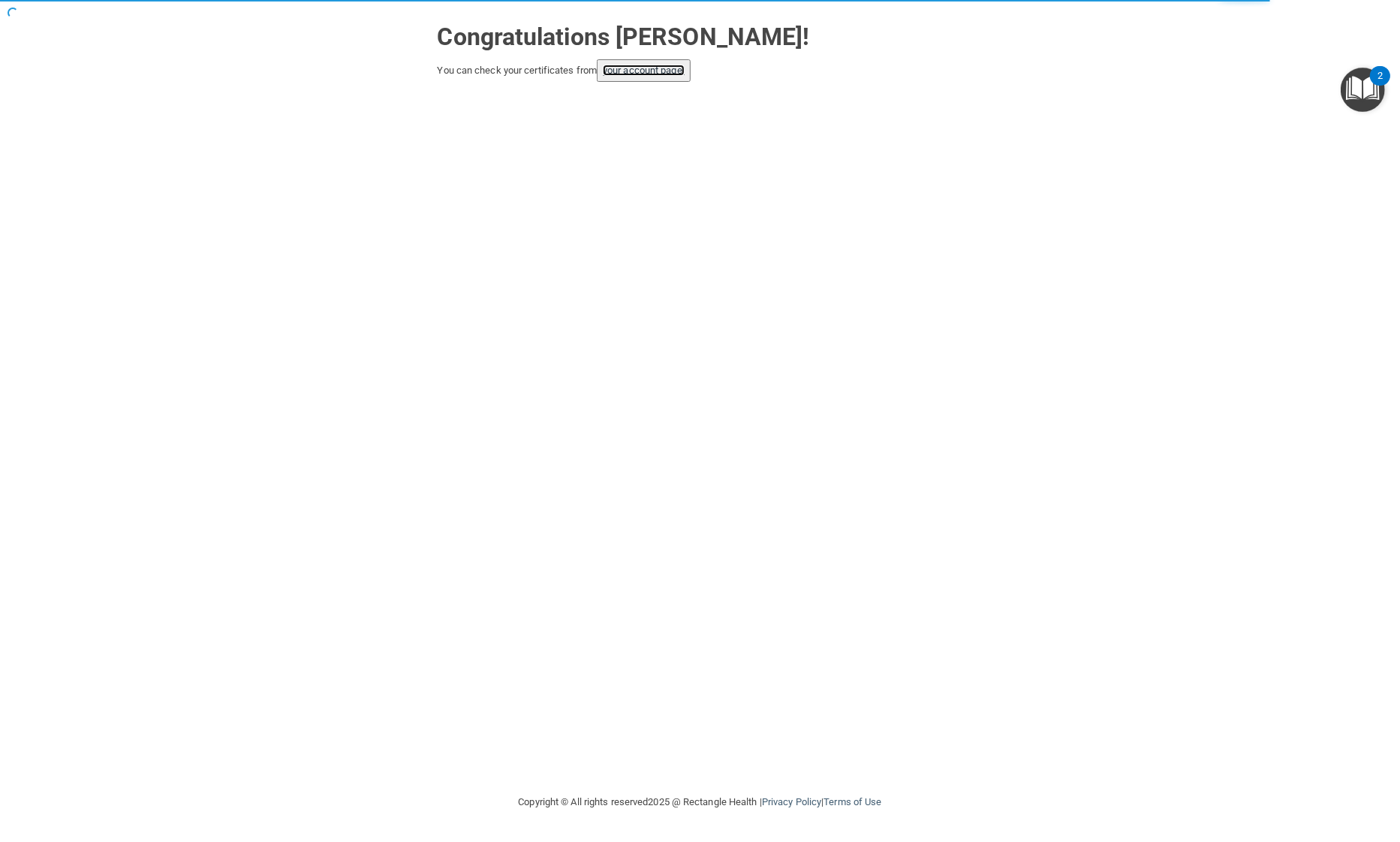
click at [627, 65] on link "your account page!" at bounding box center [643, 71] width 82 height 11
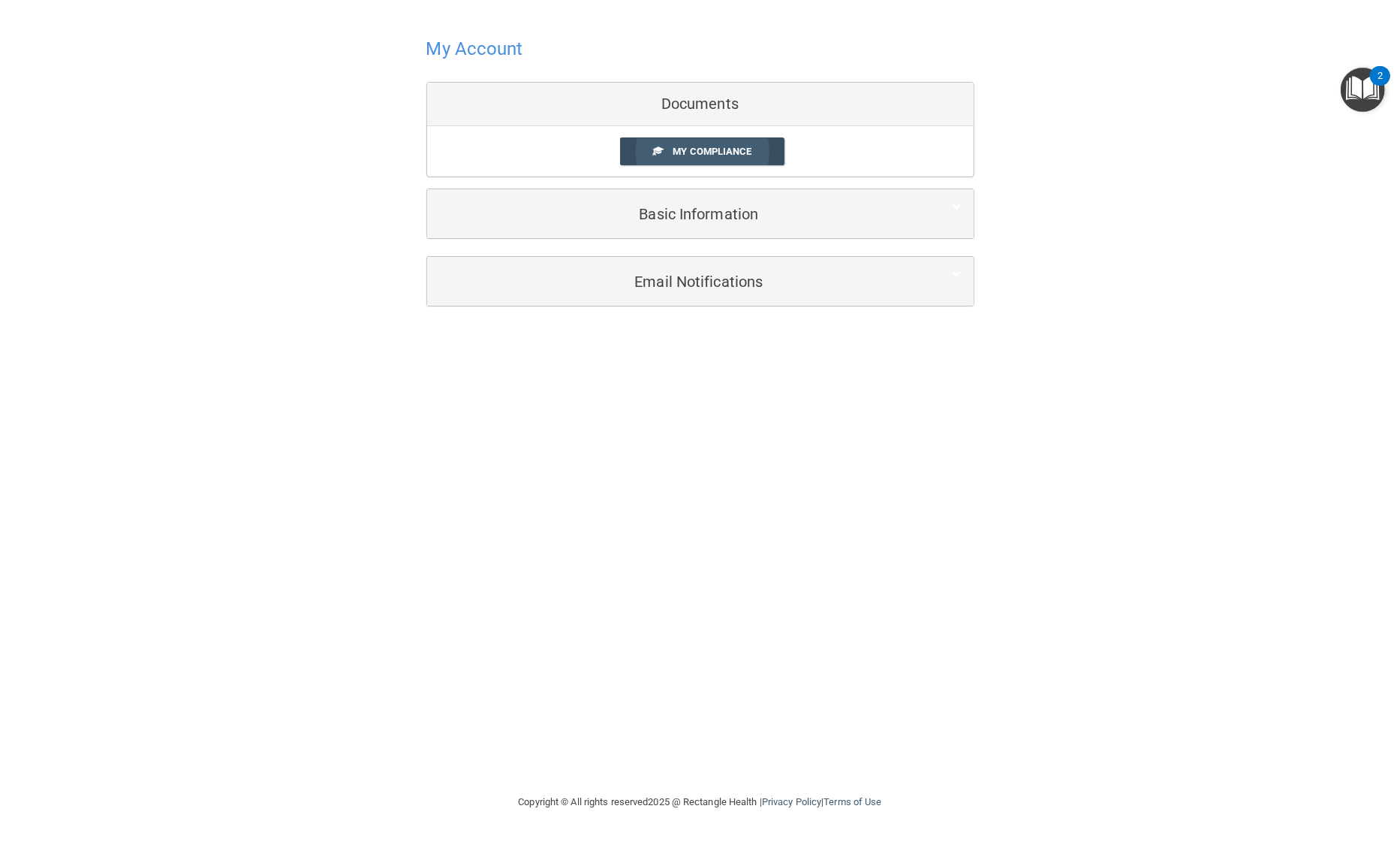
click at [643, 147] on link "My Compliance" at bounding box center [702, 151] width 165 height 28
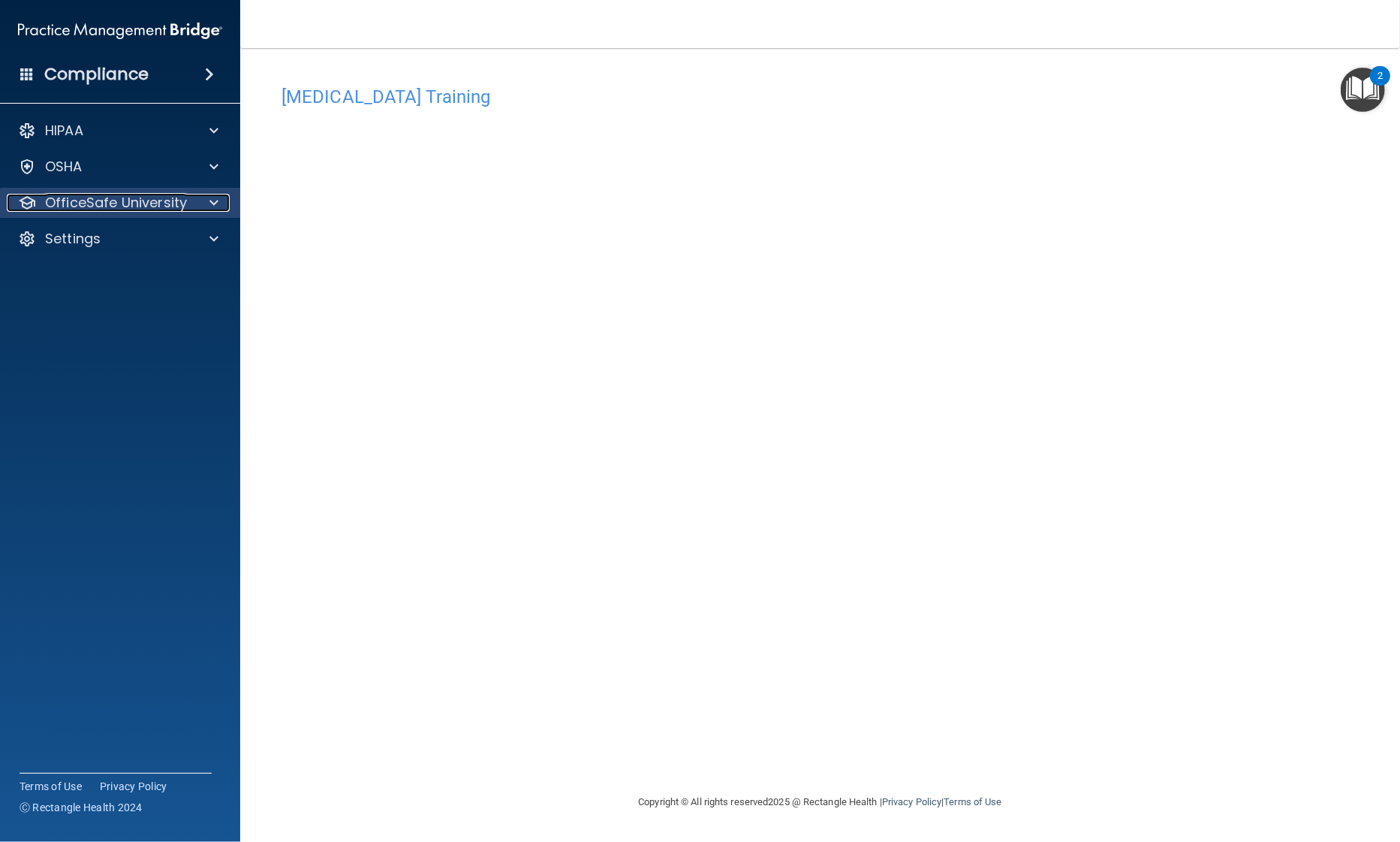
click at [75, 196] on p "OfficeSafe University" at bounding box center [116, 203] width 142 height 18
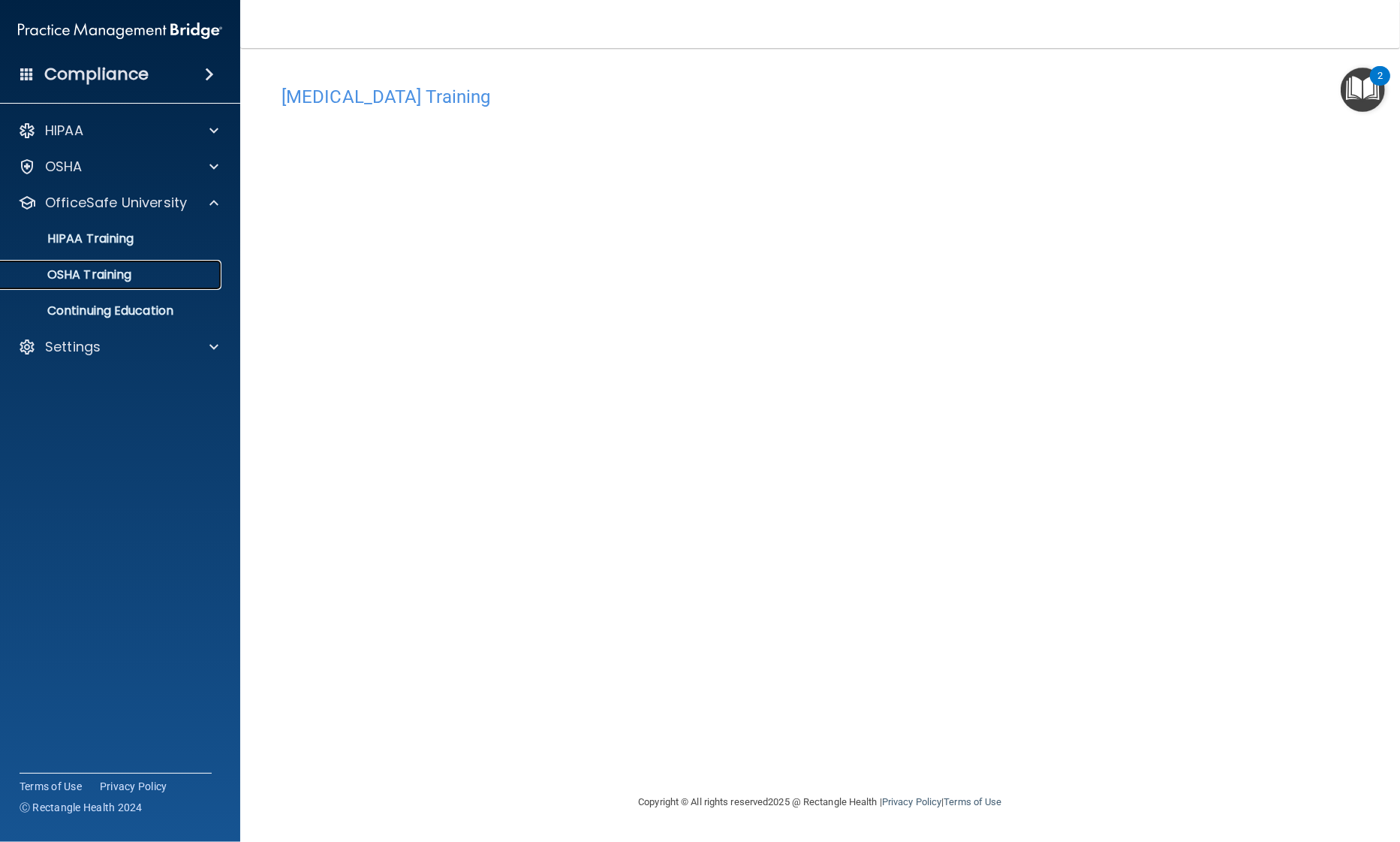
click at [80, 278] on p "OSHA Training" at bounding box center [71, 274] width 122 height 15
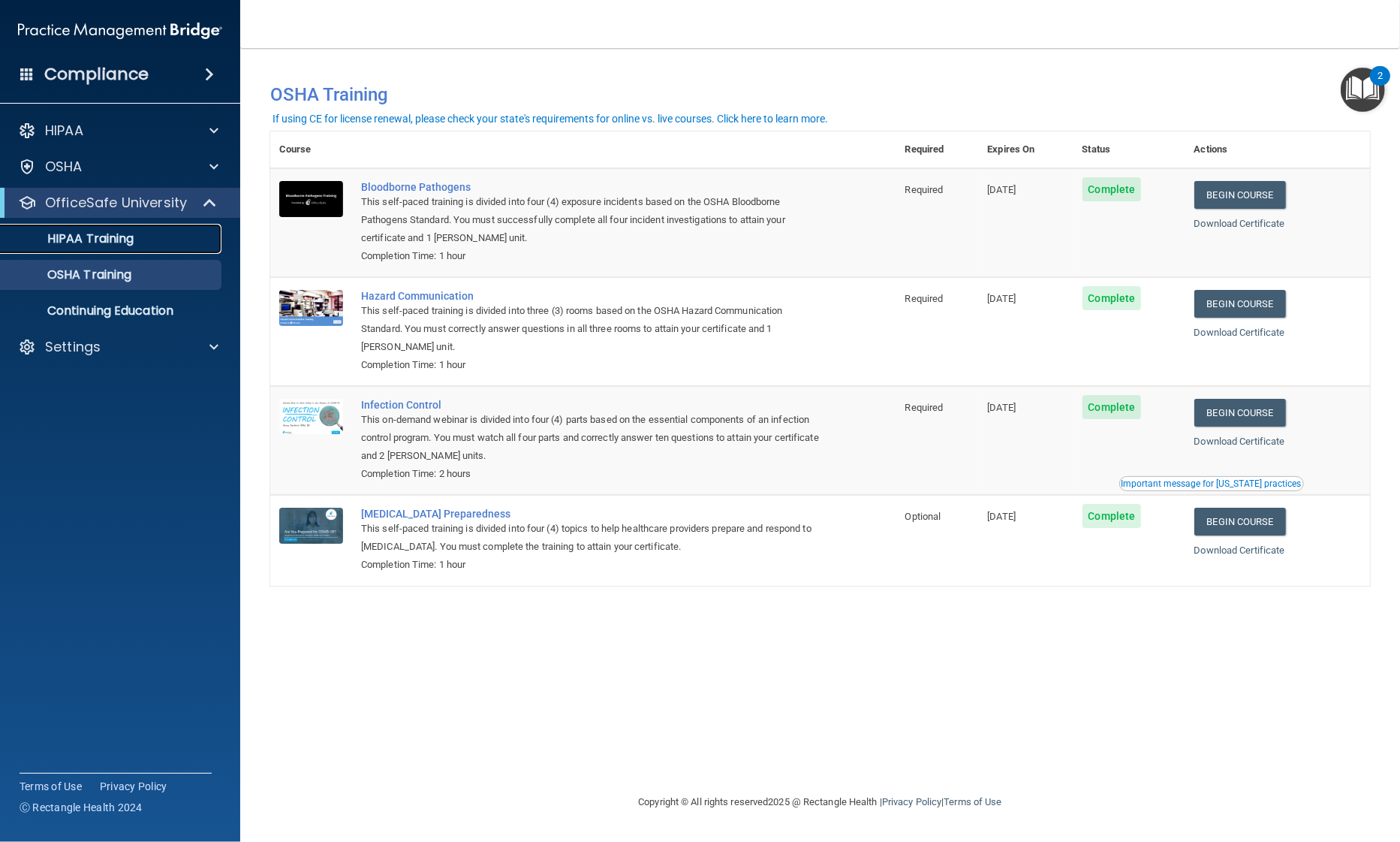
click at [81, 237] on p "HIPAA Training" at bounding box center [71, 238] width 124 height 15
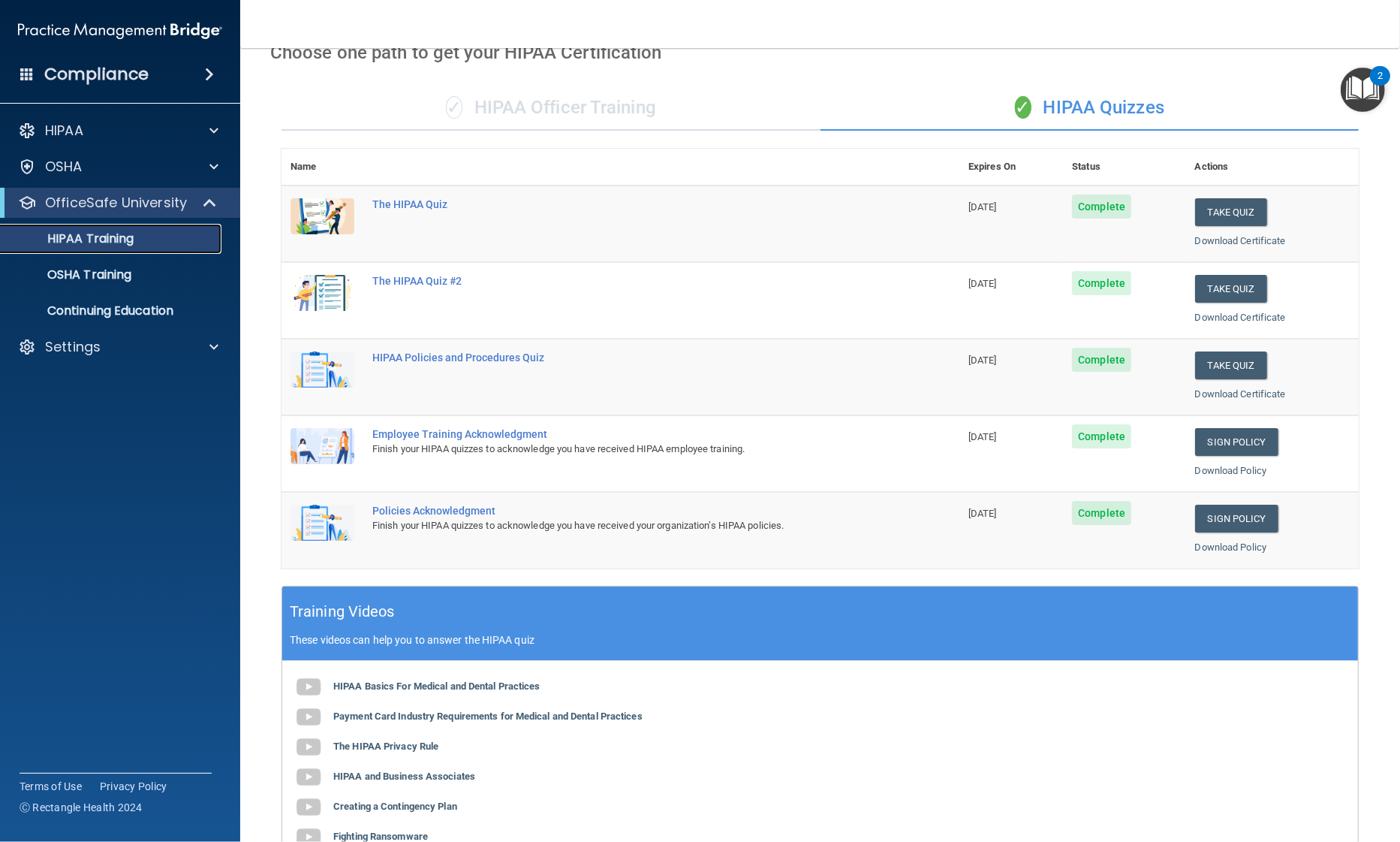
scroll to position [284, 0]
